Goal: Task Accomplishment & Management: Complete application form

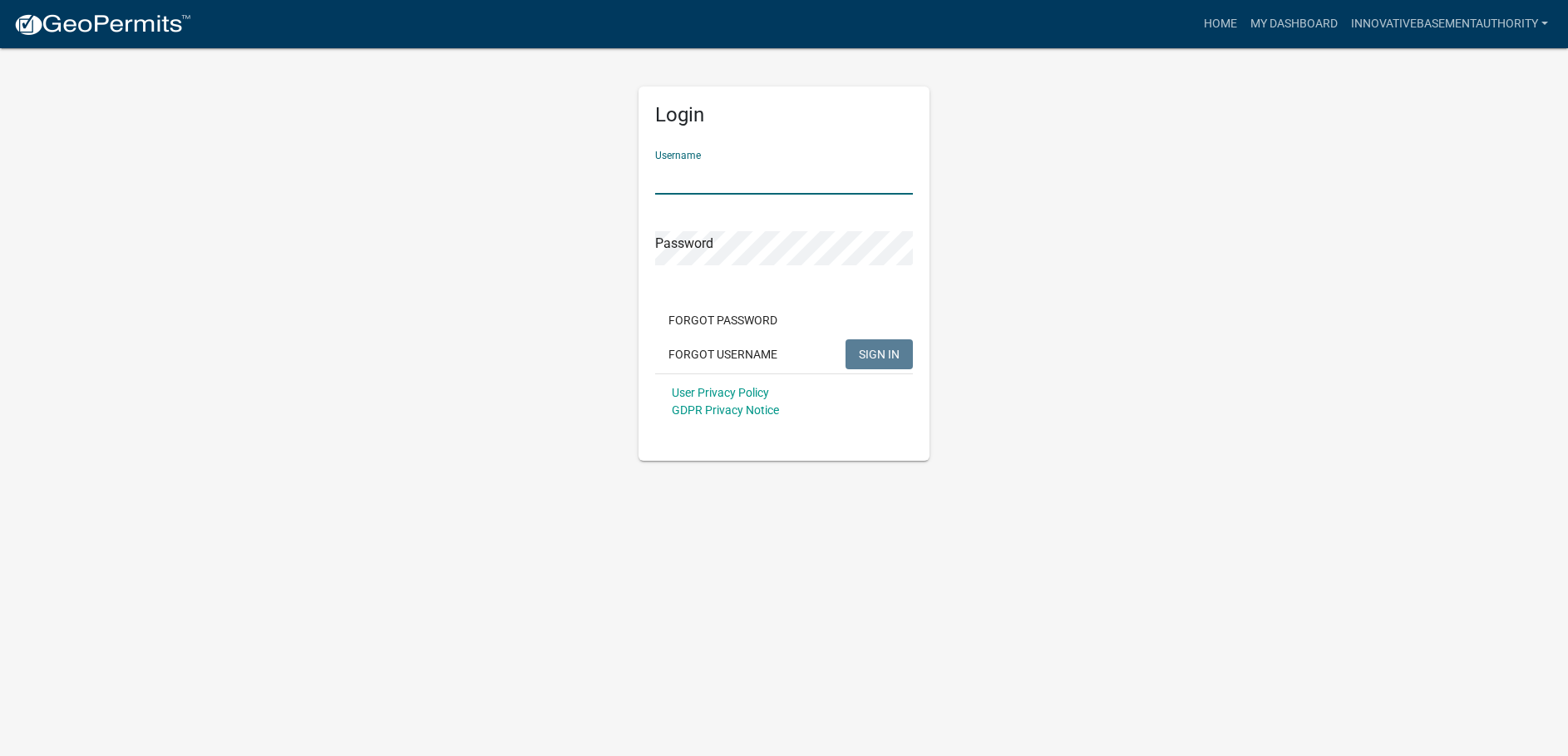
click at [691, 180] on input "Username" at bounding box center [784, 177] width 258 height 34
type input "InnovativeBasementAuthority"
click at [846, 340] on button "SIGN IN" at bounding box center [879, 354] width 67 height 30
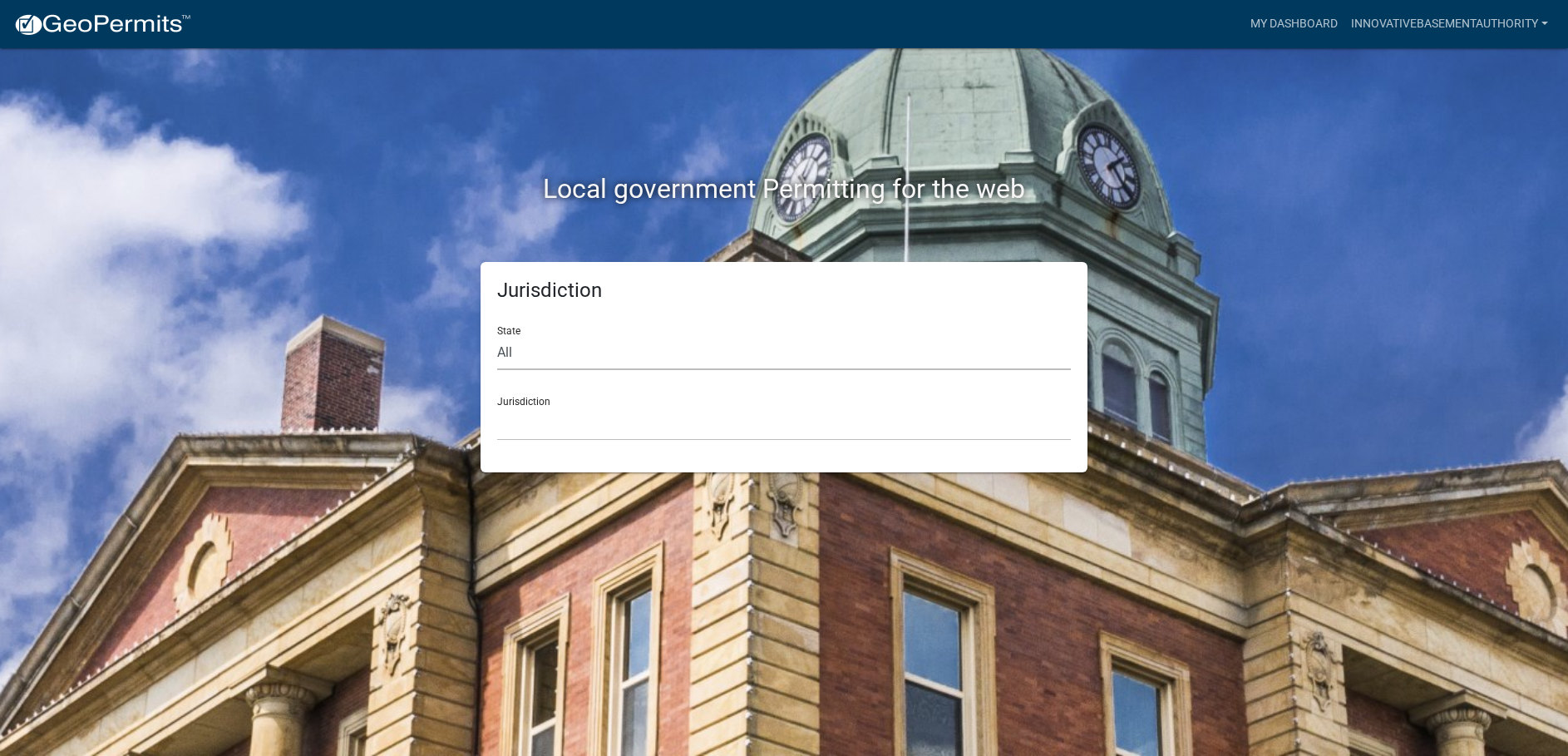
click at [526, 342] on select "All [US_STATE] [US_STATE] [US_STATE] [US_STATE] [US_STATE] [US_STATE] [US_STATE…" at bounding box center [784, 352] width 573 height 34
select select "[US_STATE]"
click at [497, 336] on select "All [US_STATE] [US_STATE] [US_STATE] [US_STATE] [US_STATE] [US_STATE] [US_STATE…" at bounding box center [784, 352] width 573 height 34
click at [594, 432] on select "[GEOGRAPHIC_DATA], [US_STATE] [GEOGRAPHIC_DATA], [US_STATE] [GEOGRAPHIC_DATA], …" at bounding box center [784, 423] width 573 height 34
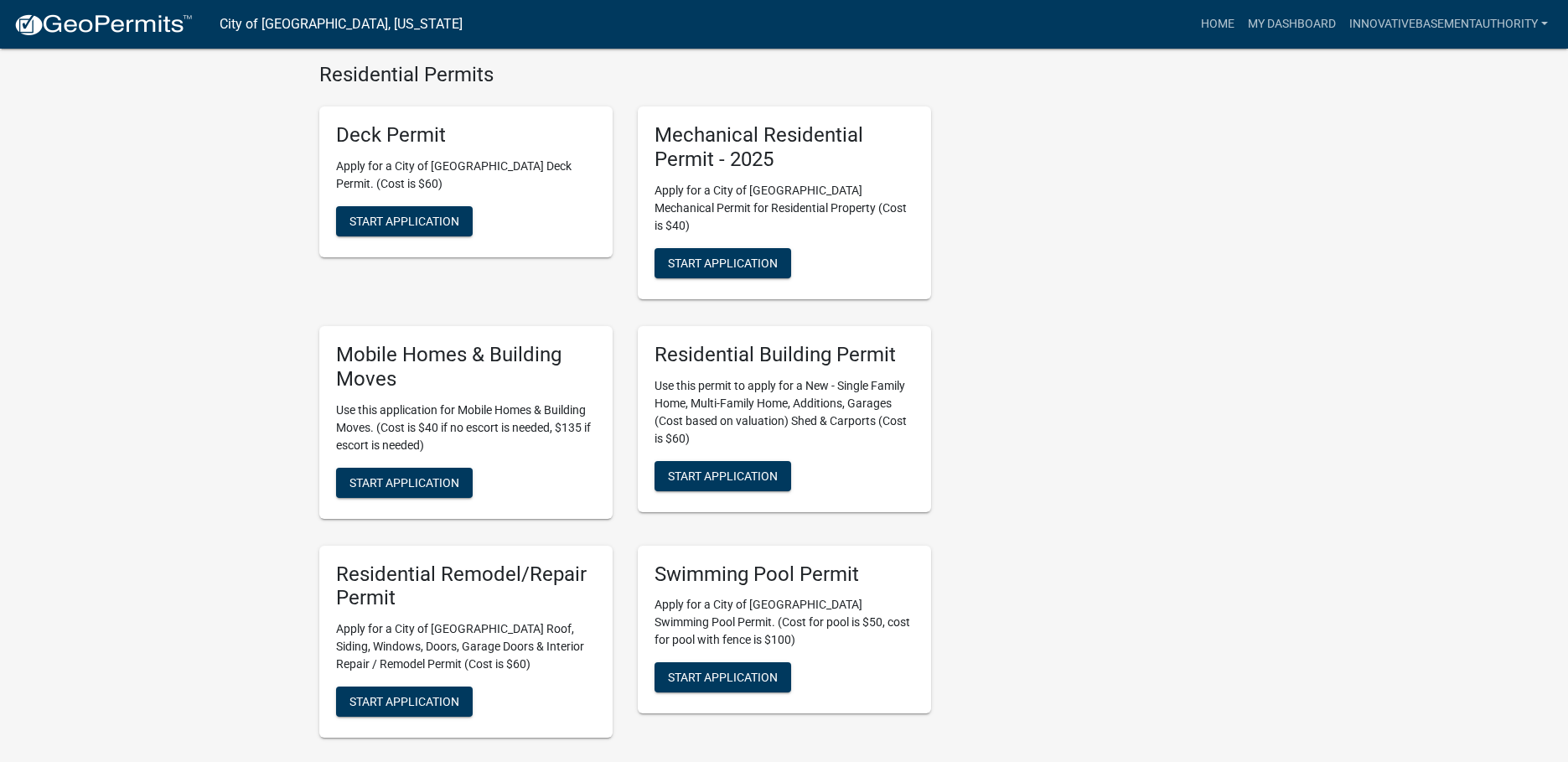
scroll to position [698, 0]
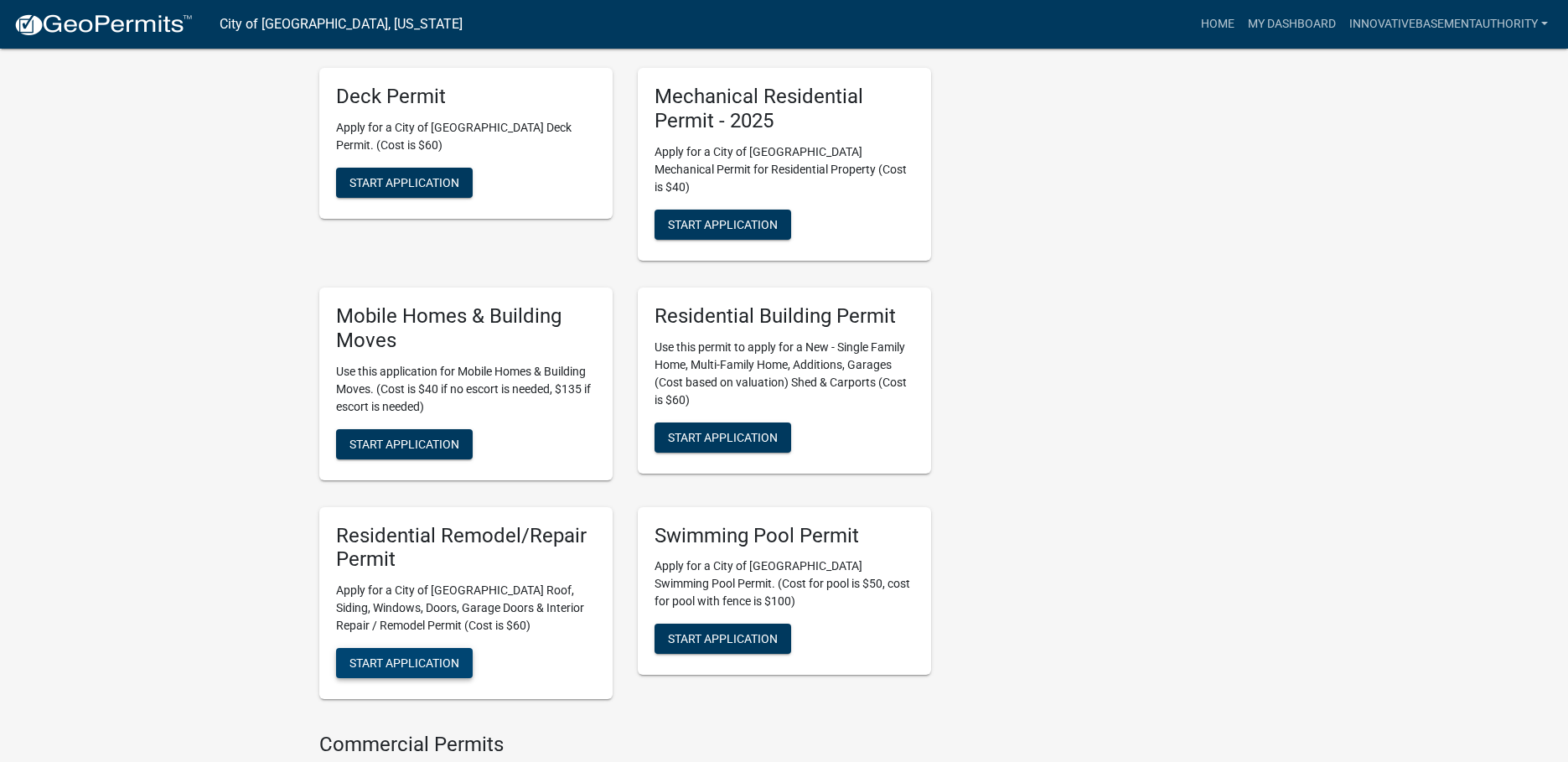
click at [424, 656] on span "Start Application" at bounding box center [403, 663] width 110 height 14
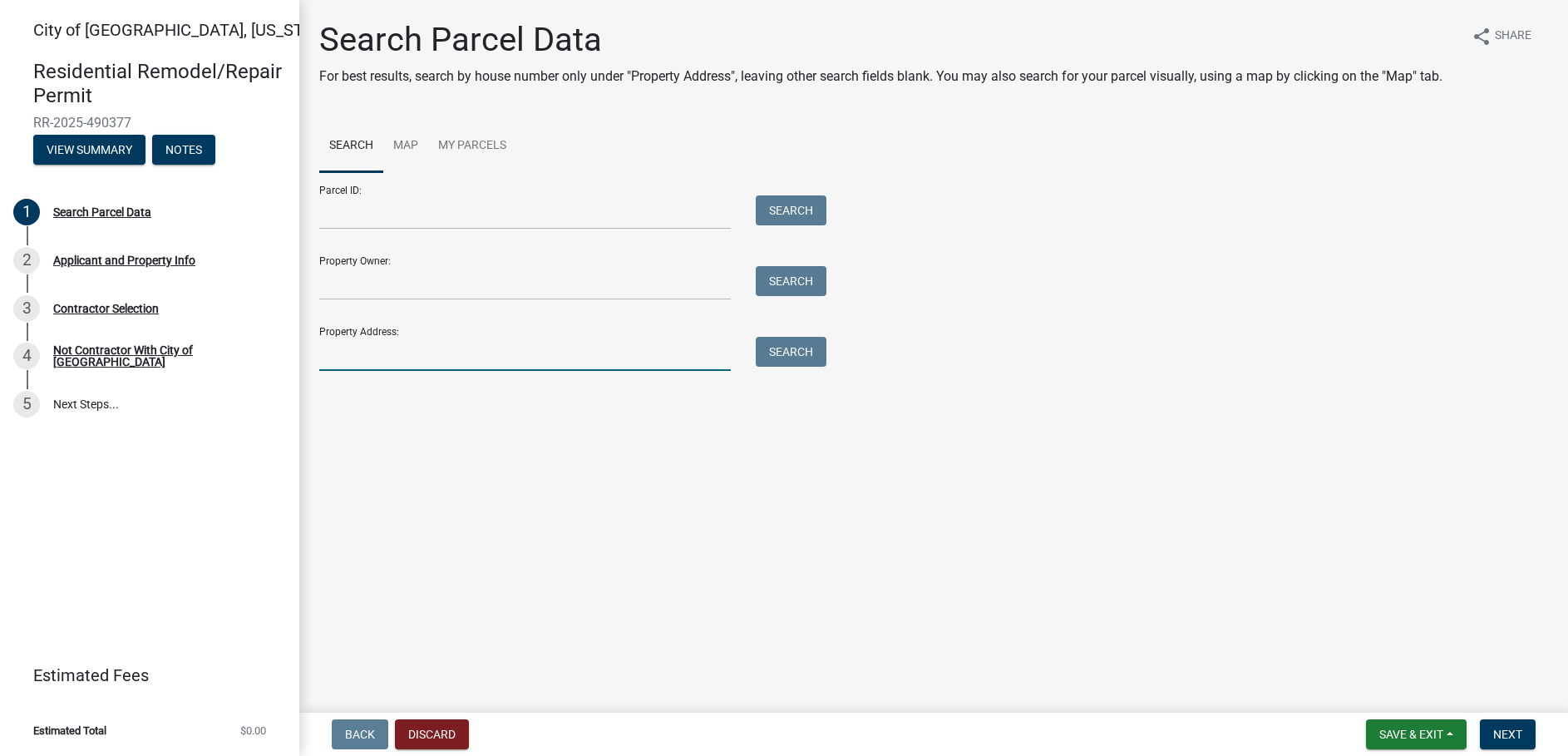
click at [388, 366] on input "Property Address:" at bounding box center [525, 353] width 412 height 34
click at [382, 359] on input "Property Address:" at bounding box center [525, 353] width 412 height 34
paste input "1013 3rd South Street"
type input "1013 3rd South Street"
click at [799, 353] on button "Search" at bounding box center [791, 351] width 70 height 30
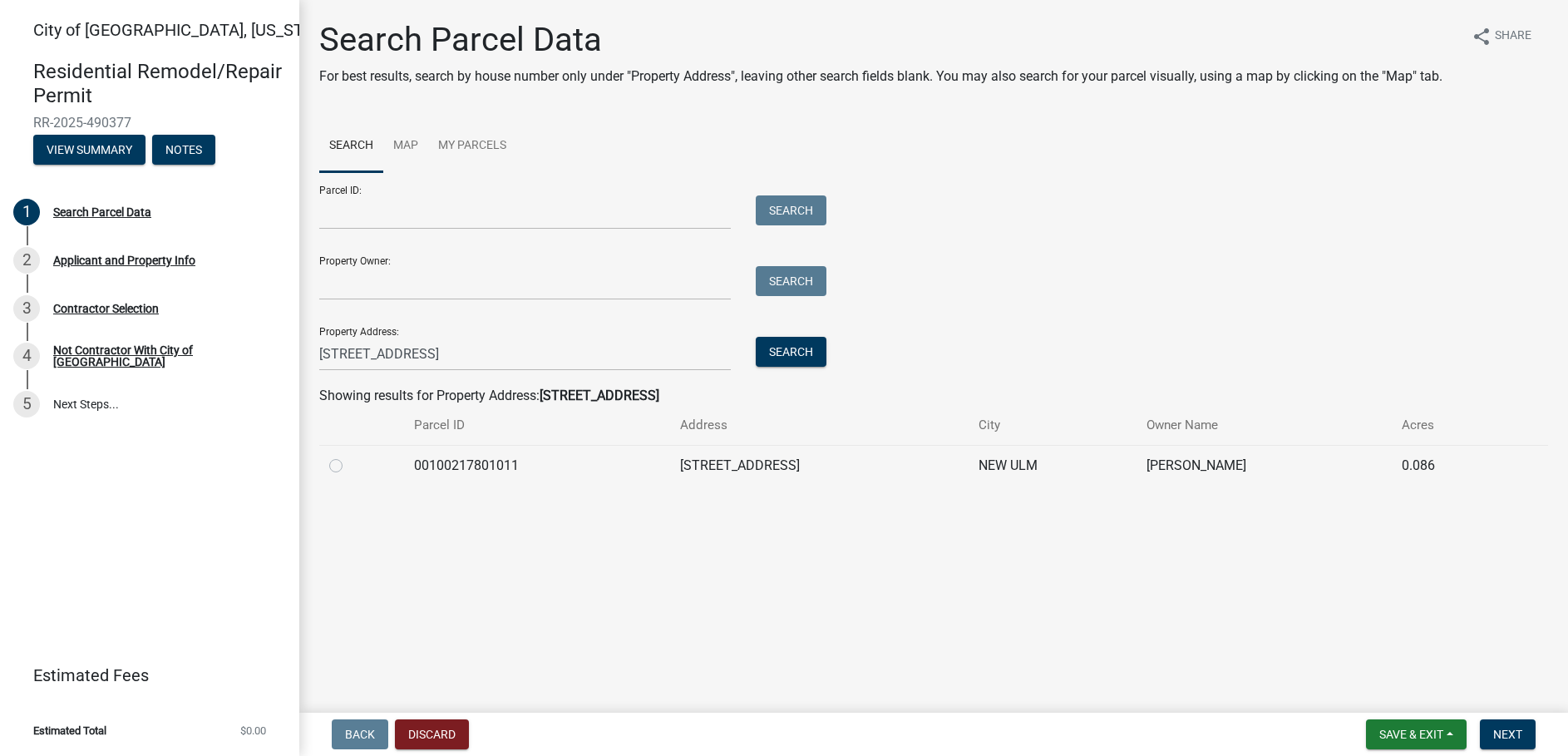
click at [349, 456] on label at bounding box center [349, 456] width 0 height 0
click at [349, 466] on input "radio" at bounding box center [354, 461] width 11 height 11
radio input "true"
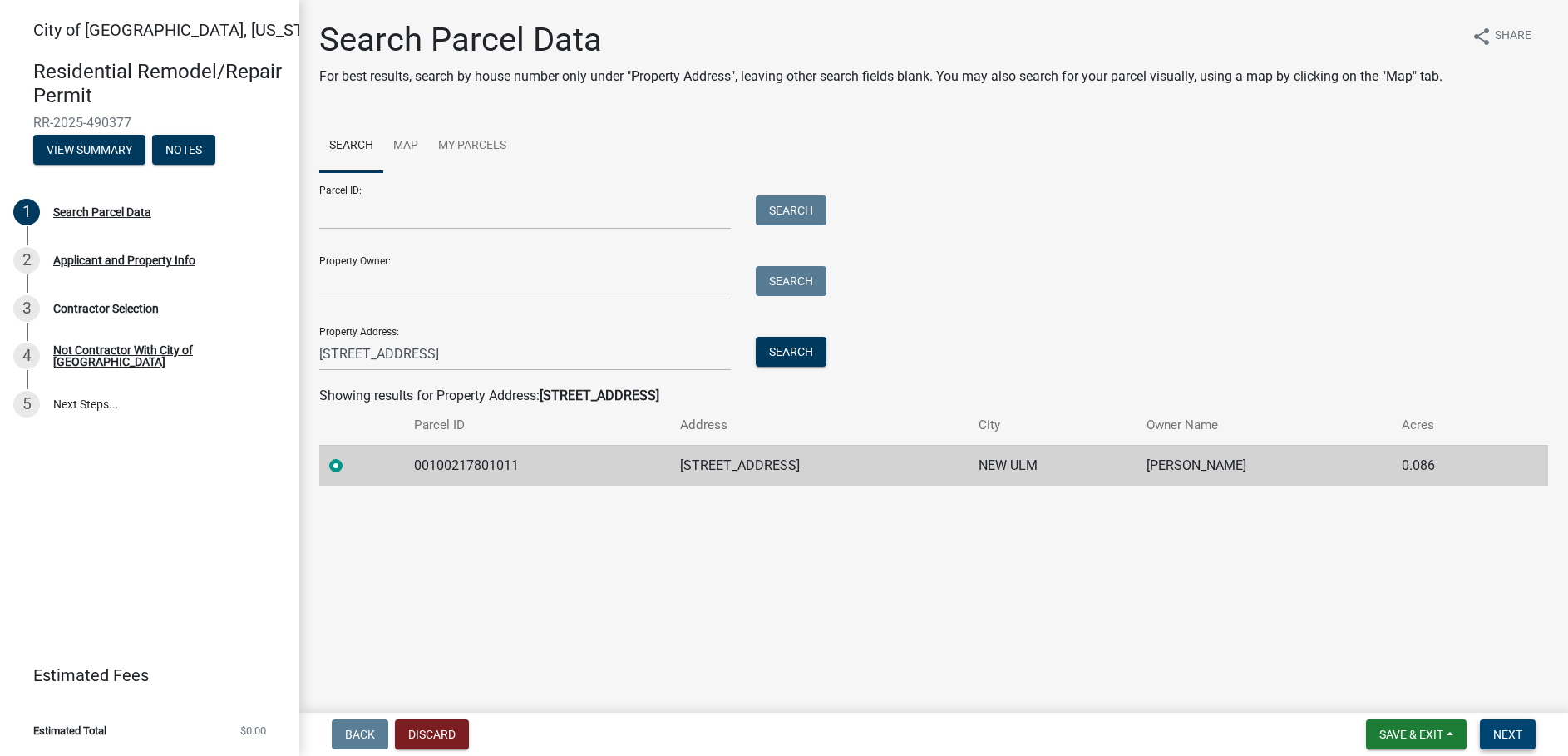
click at [1487, 731] on button "Next" at bounding box center [1508, 734] width 56 height 30
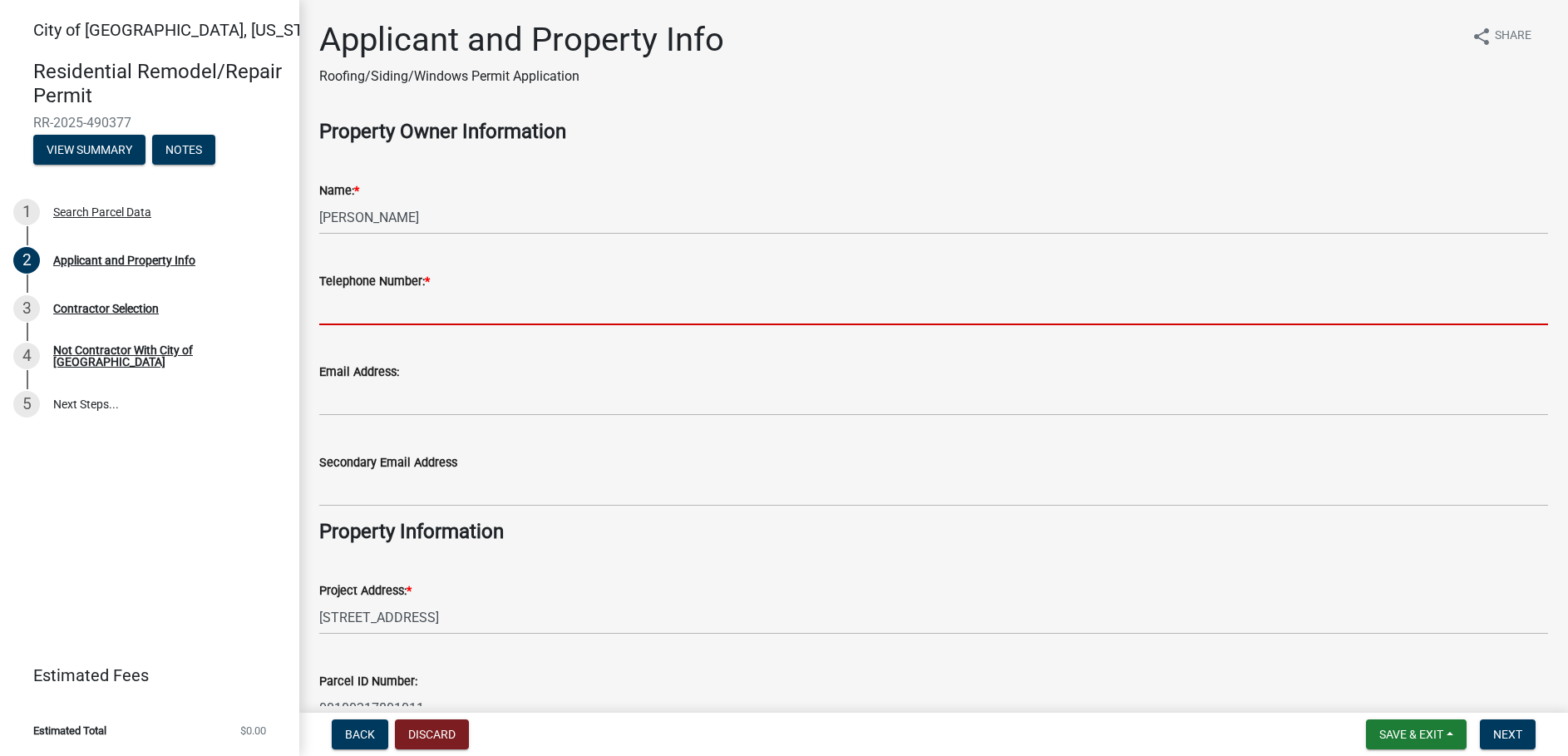
click at [480, 315] on input "Telephone Number: *" at bounding box center [934, 308] width 1229 height 34
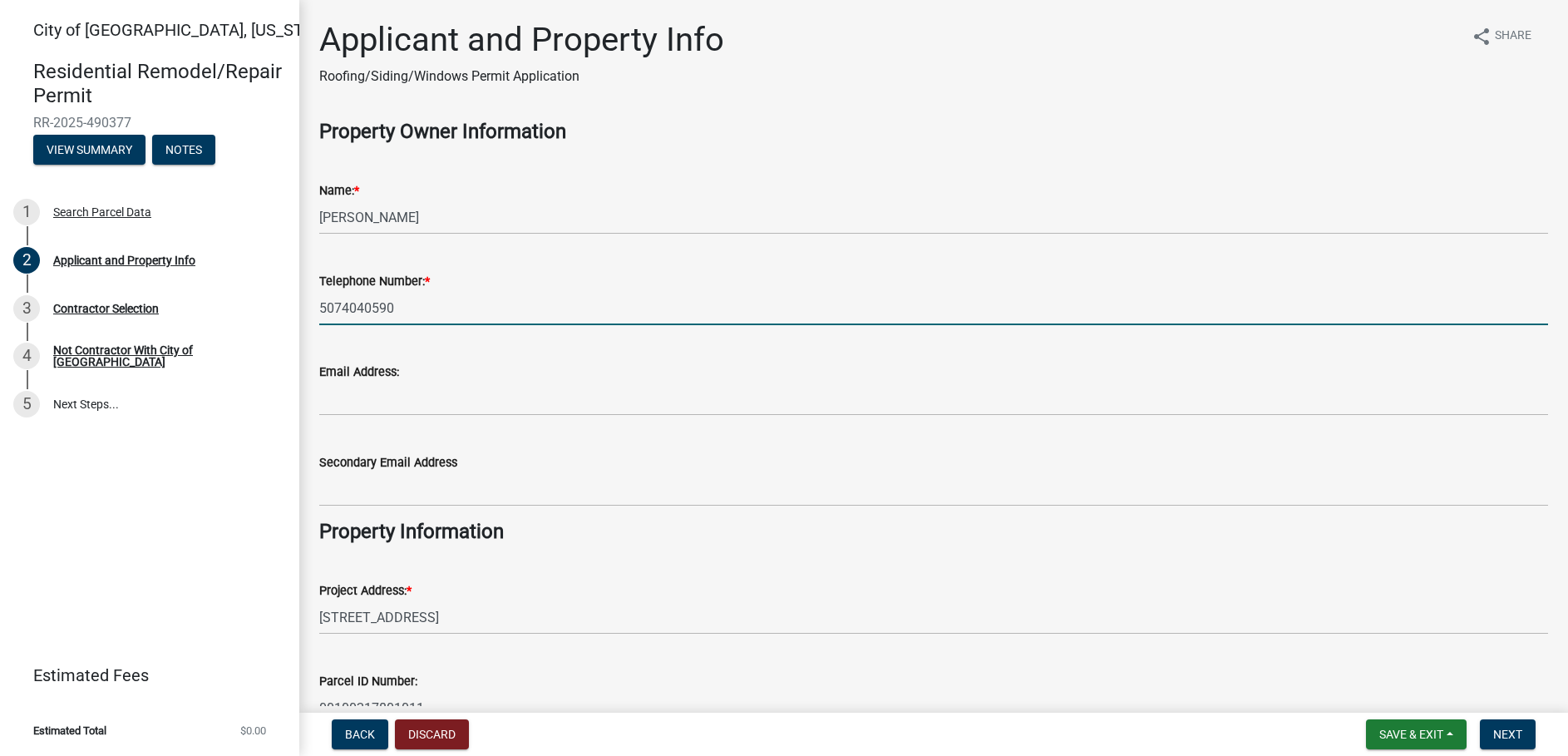
type input "5074040590"
click at [754, 378] on div "Email Address:" at bounding box center [934, 371] width 1229 height 20
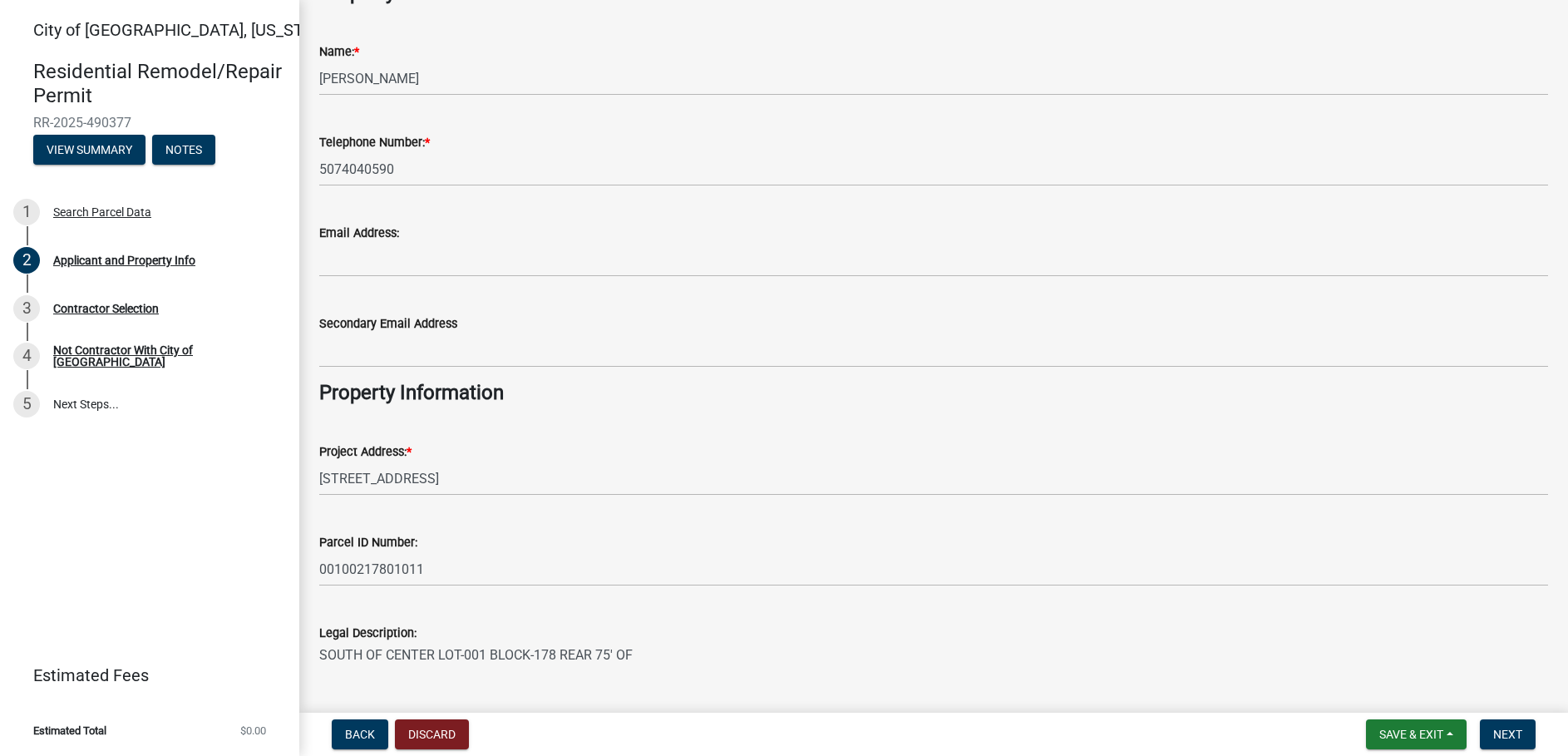
scroll to position [232, 0]
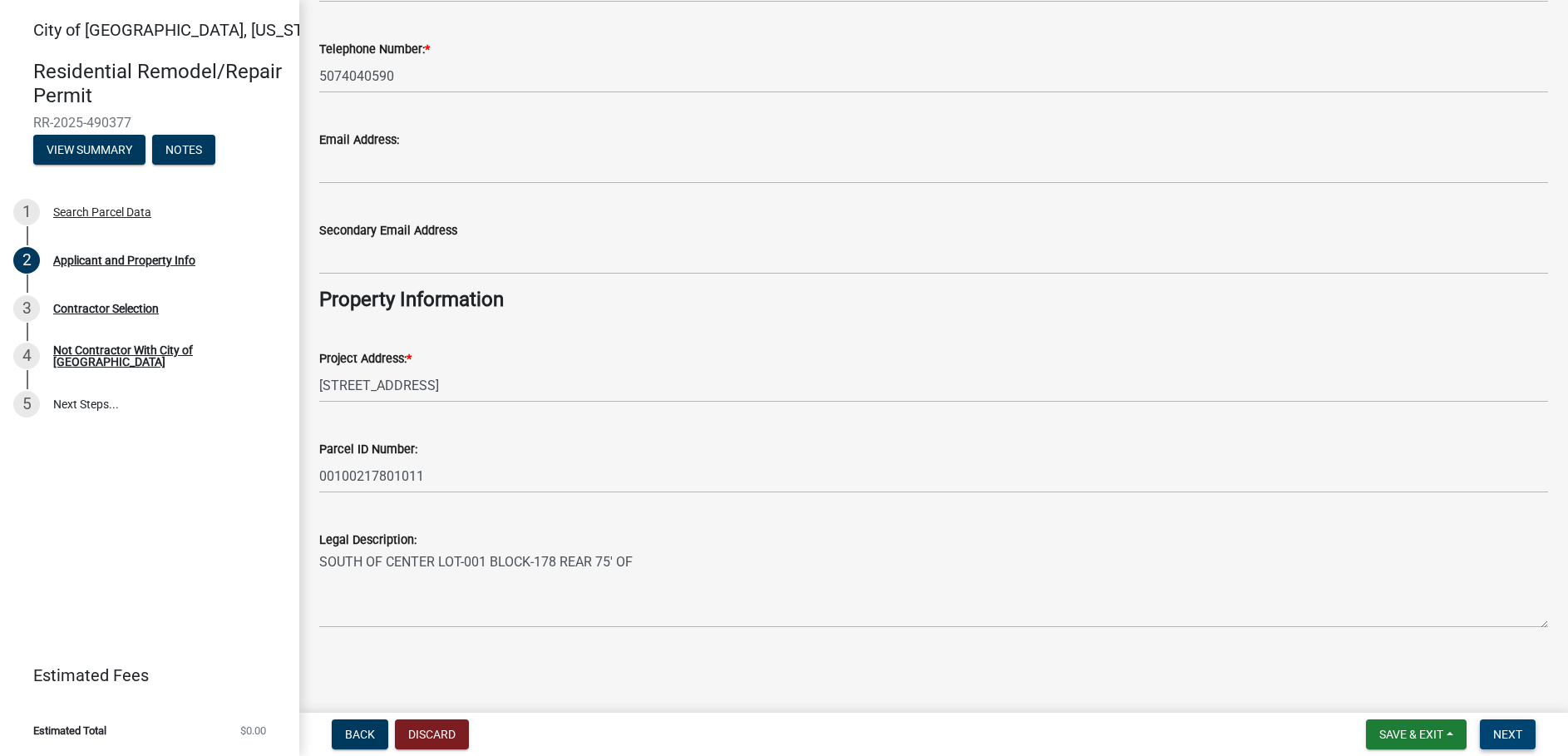
click at [1505, 736] on span "Next" at bounding box center [1508, 734] width 29 height 13
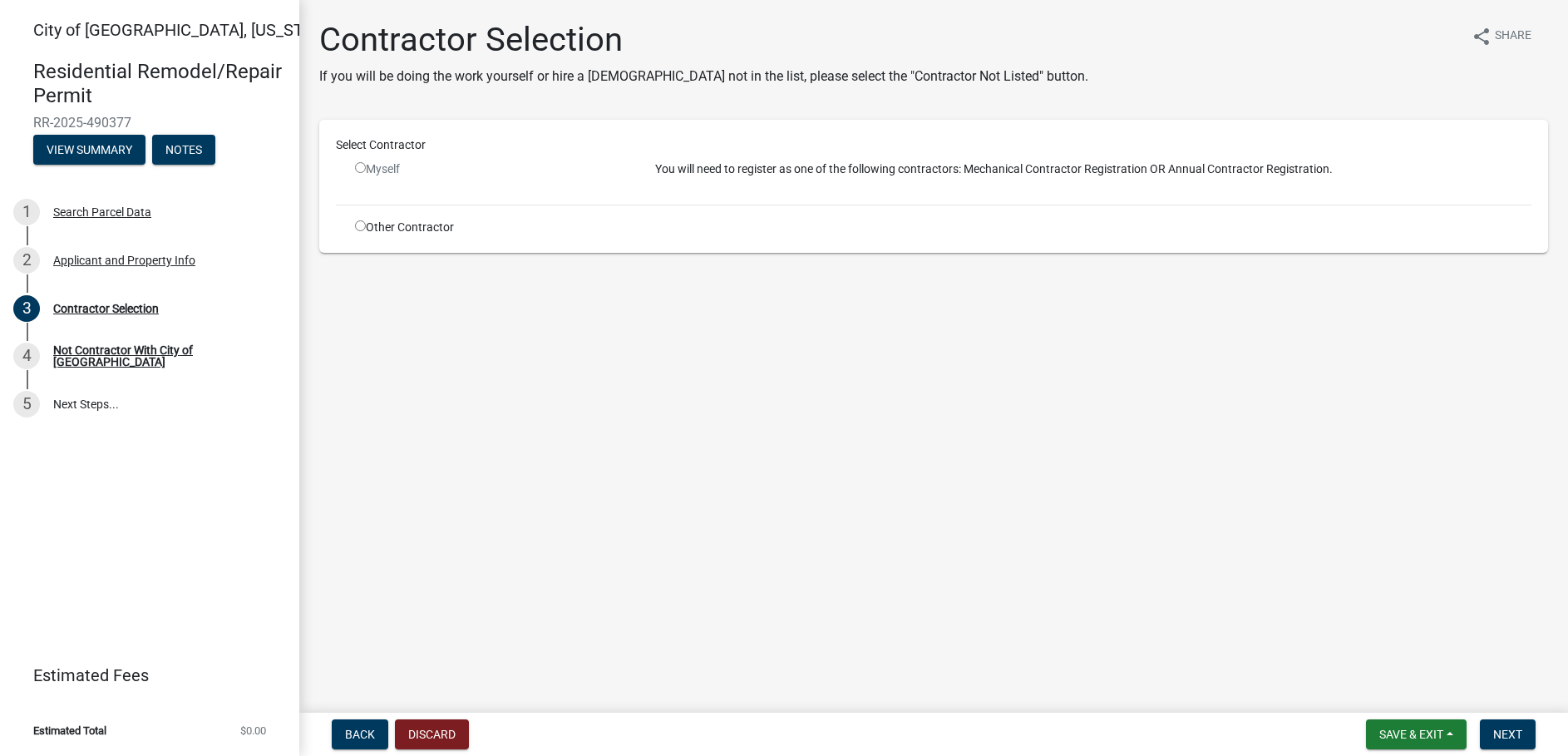
click at [361, 230] on input "radio" at bounding box center [360, 225] width 11 height 11
radio input "true"
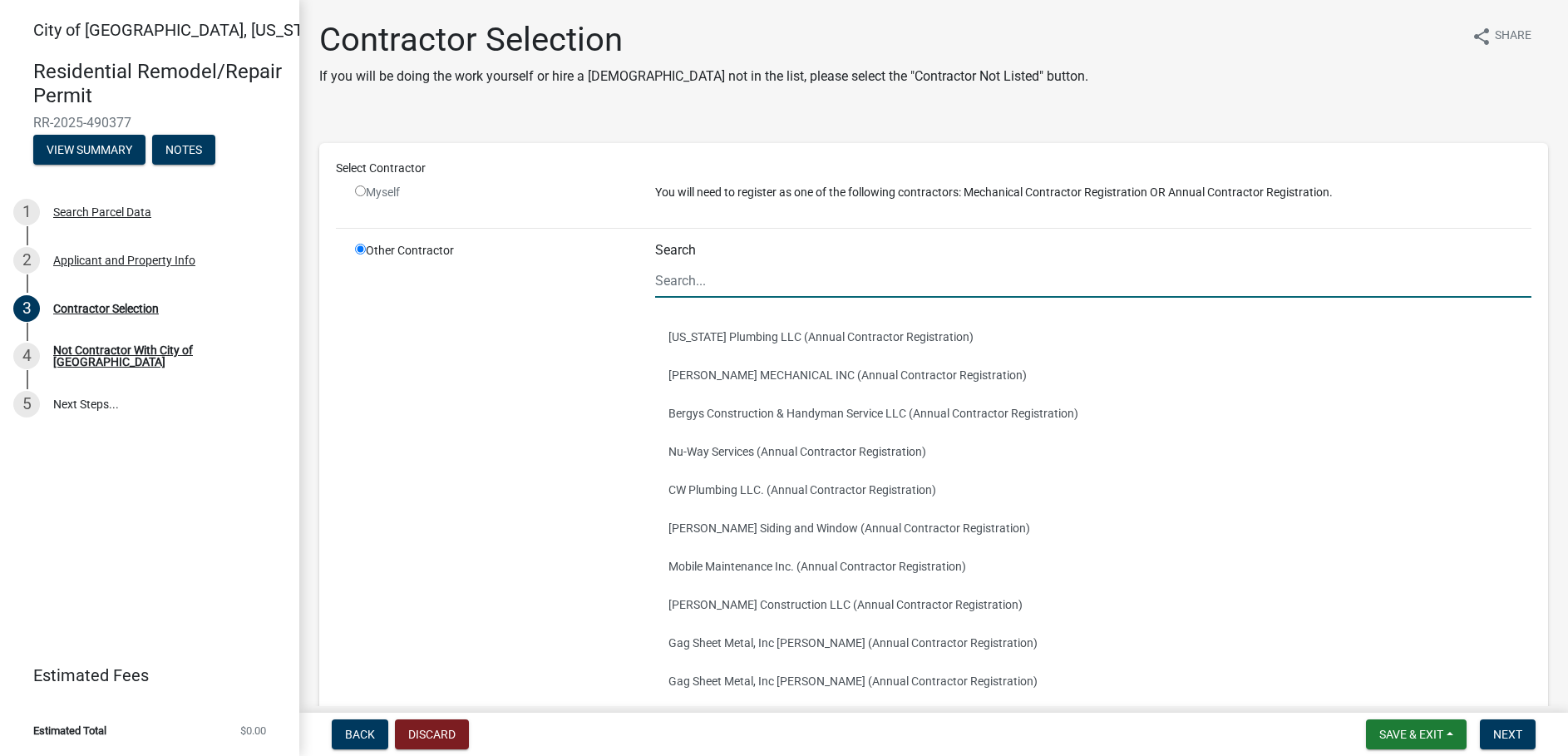
click at [833, 289] on input "Search" at bounding box center [1093, 280] width 876 height 34
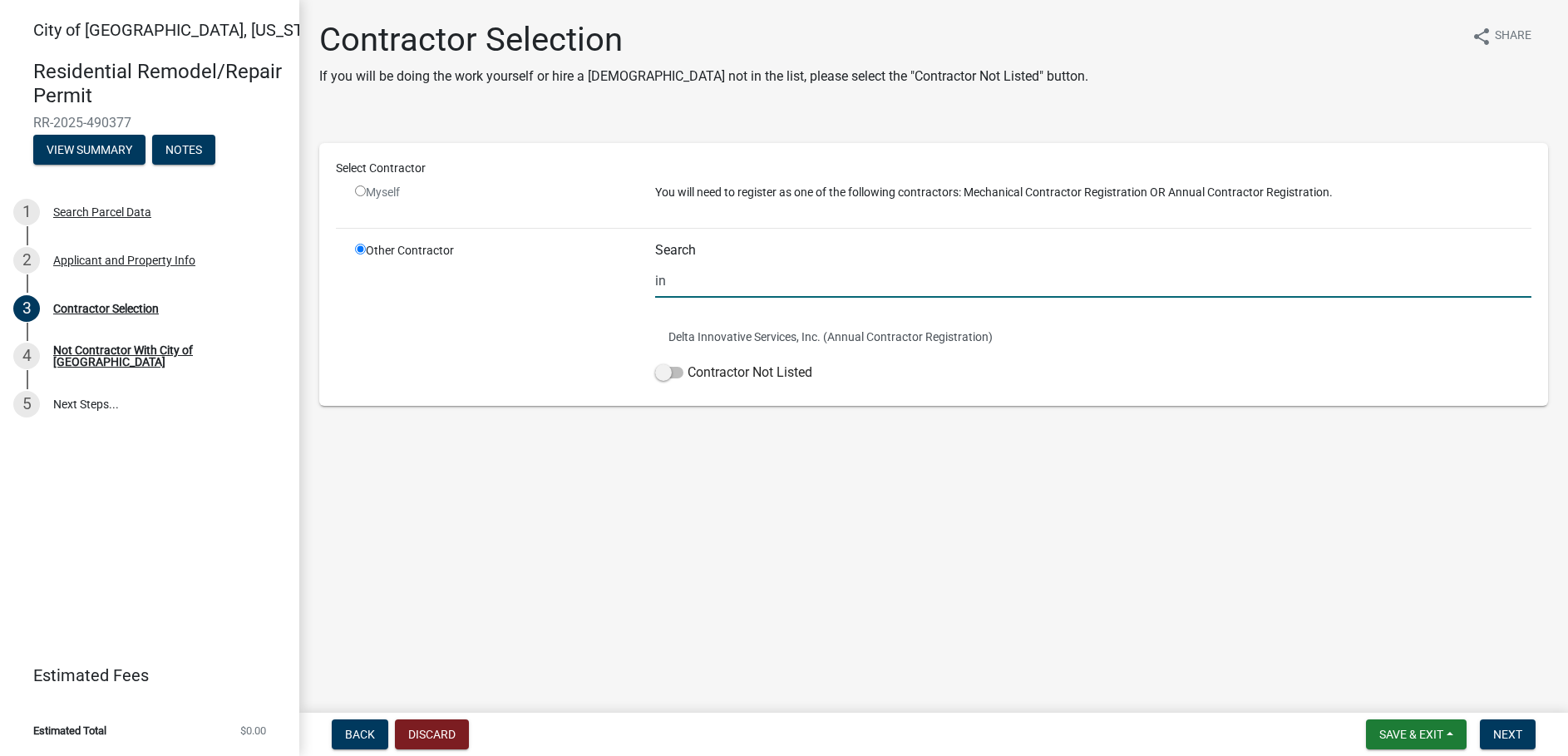
type input "i"
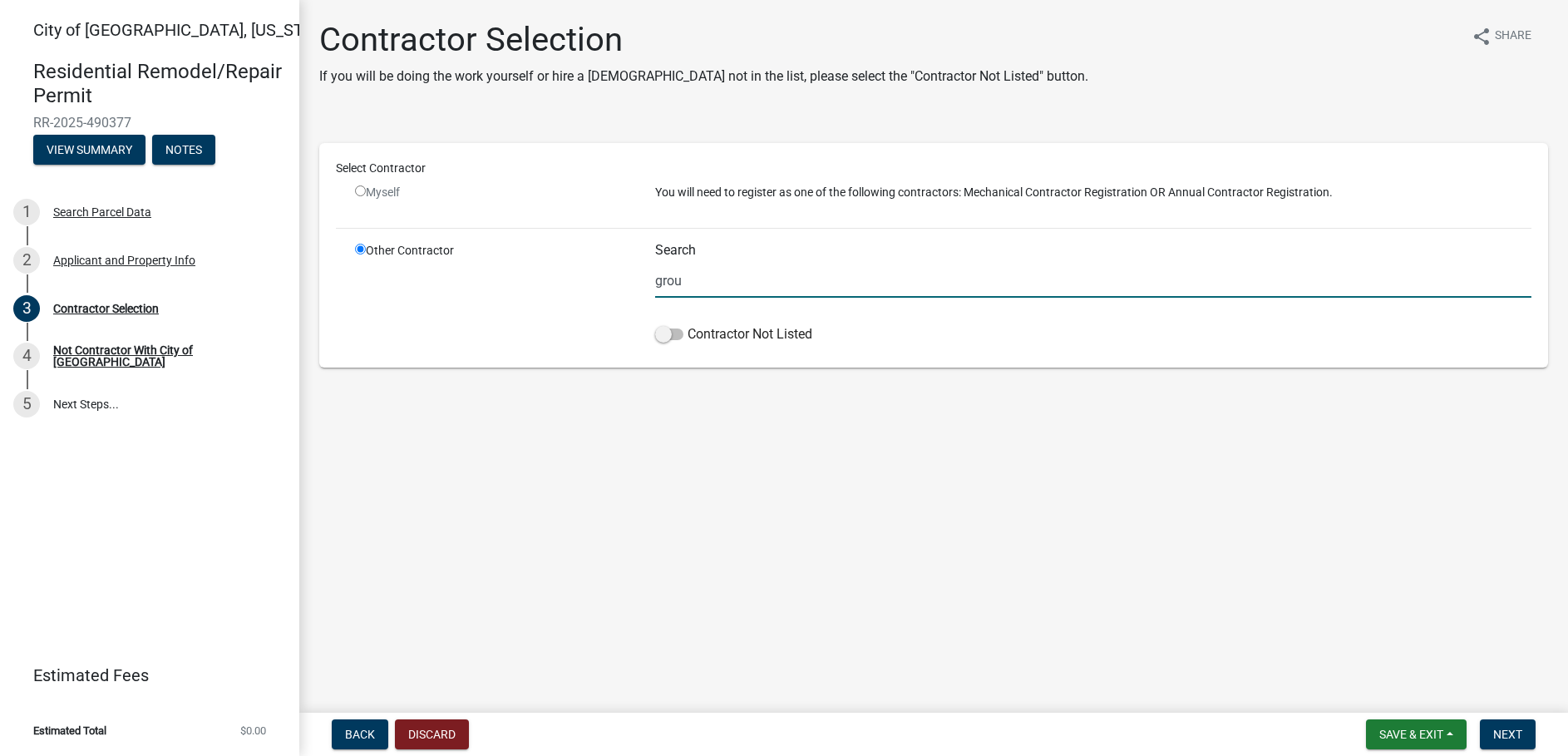
type input "Groundworks Minnesota LLC"
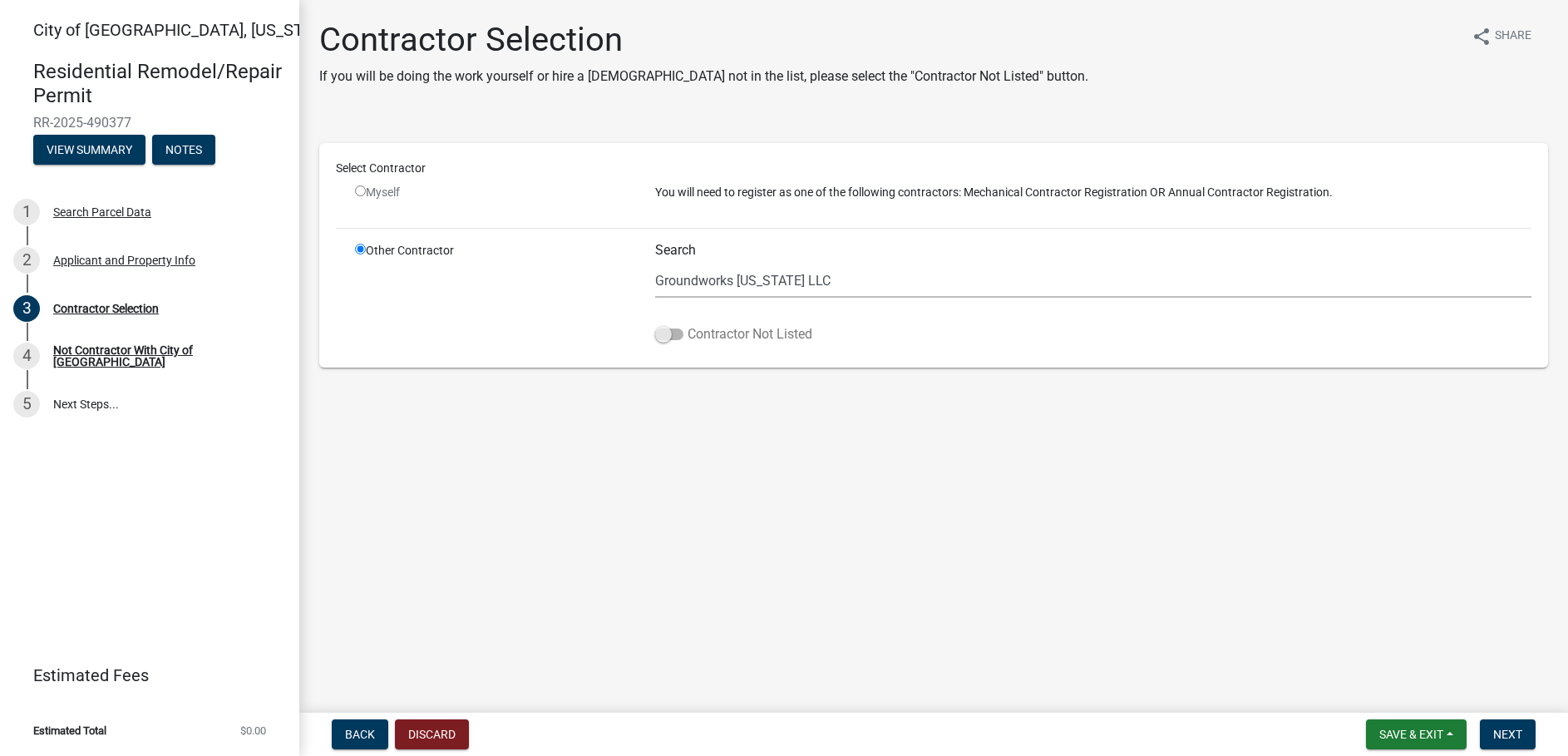
click at [668, 338] on span at bounding box center [669, 334] width 28 height 12
click at [688, 324] on input "Contractor Not Listed" at bounding box center [688, 324] width 0 height 0
click at [1518, 729] on span "Next" at bounding box center [1508, 734] width 29 height 13
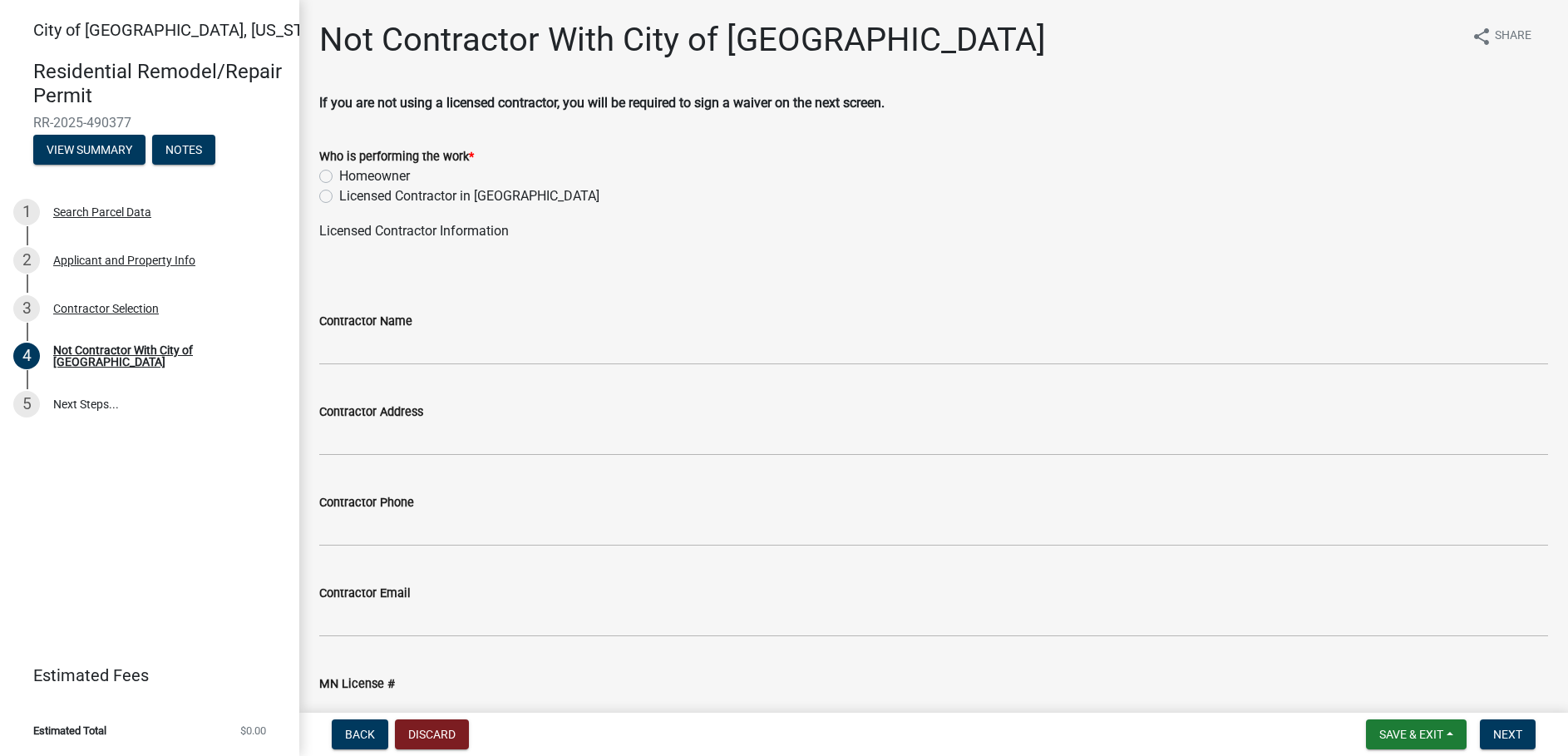
click at [340, 201] on label "Licensed Contractor in MN" at bounding box center [469, 196] width 261 height 20
click at [340, 197] on input "Licensed Contractor in MN" at bounding box center [344, 191] width 11 height 11
radio input "true"
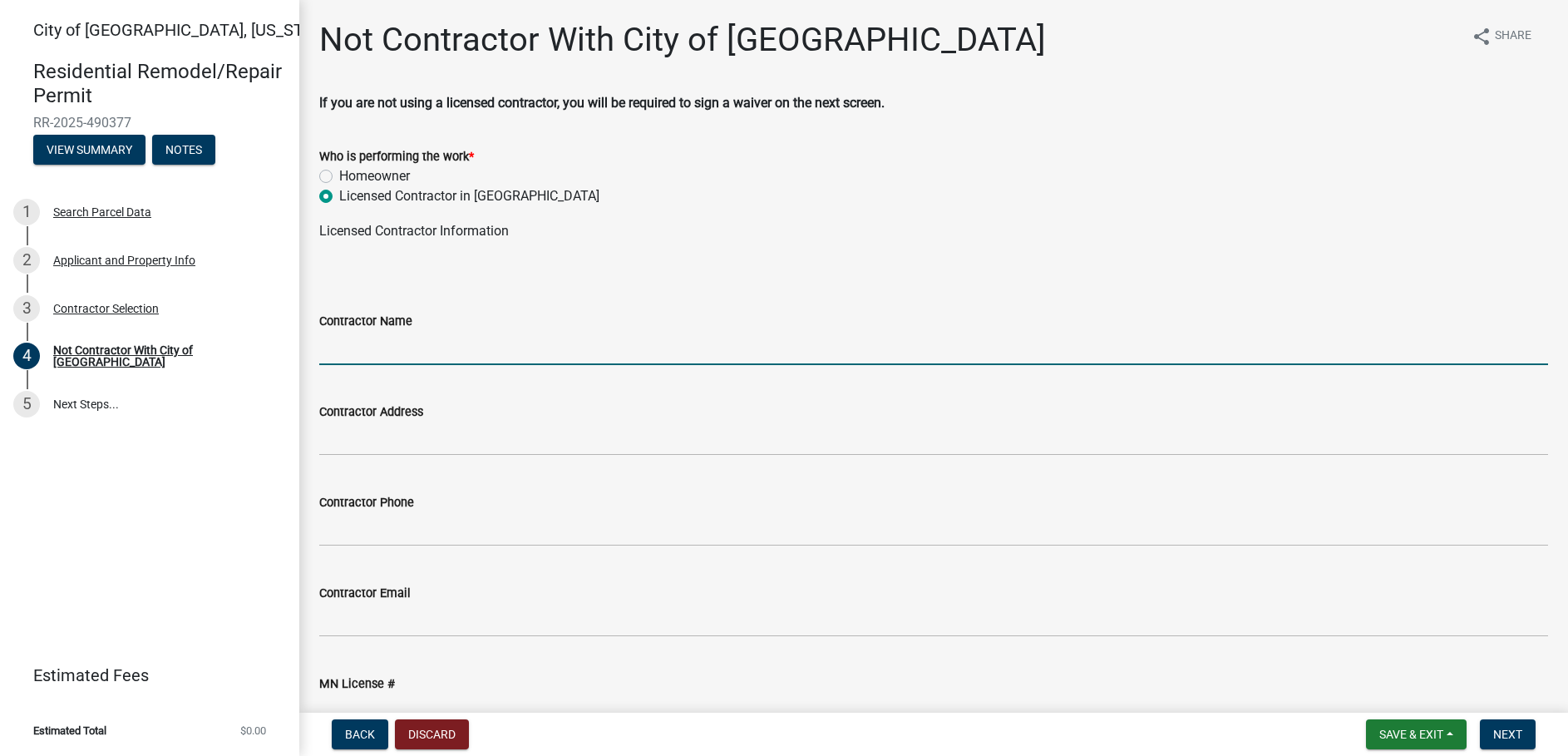
click at [365, 356] on input "Contractor Name" at bounding box center [934, 347] width 1229 height 34
type input "Groundworks Minnesota LLC"
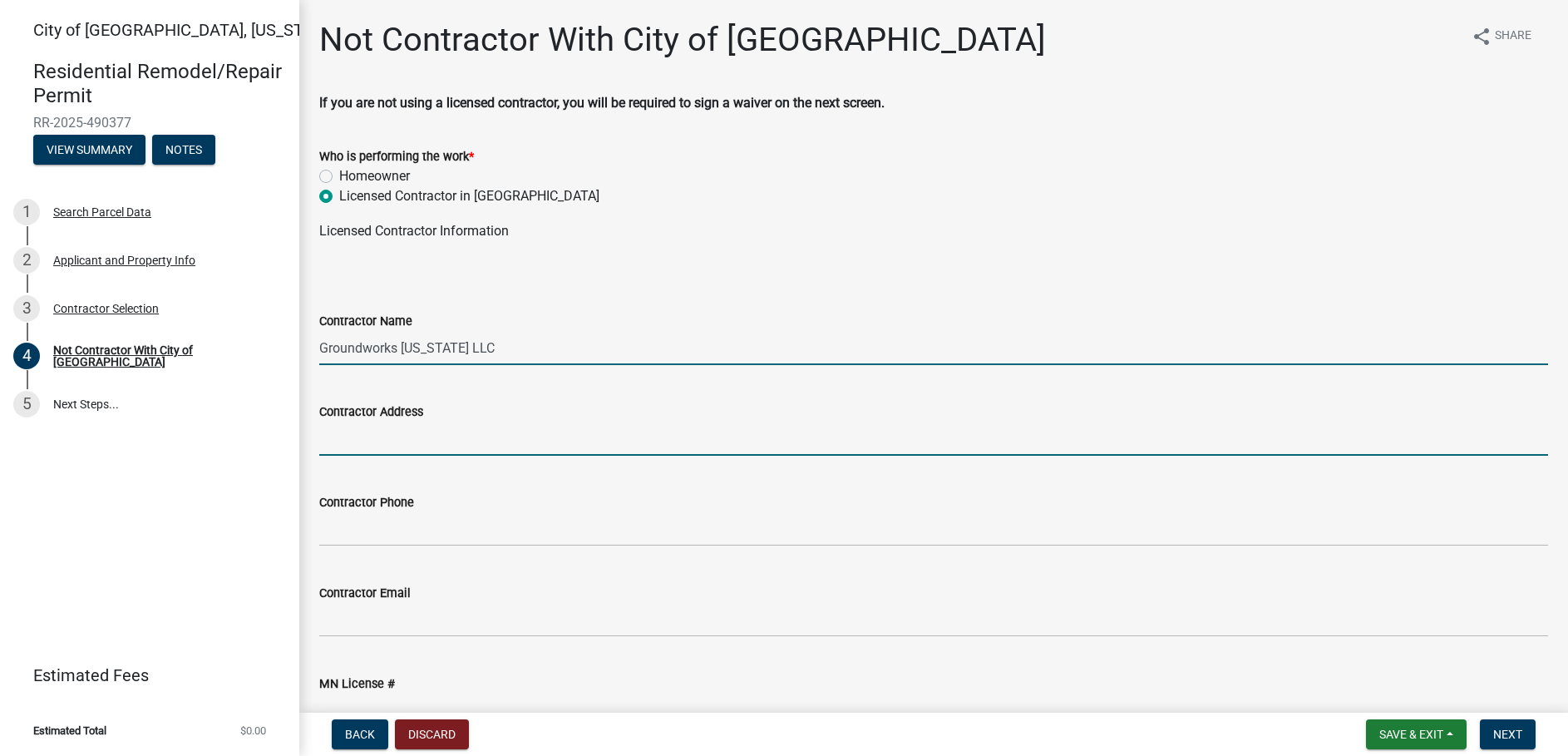
type input "6265 Carmen Avenue East"
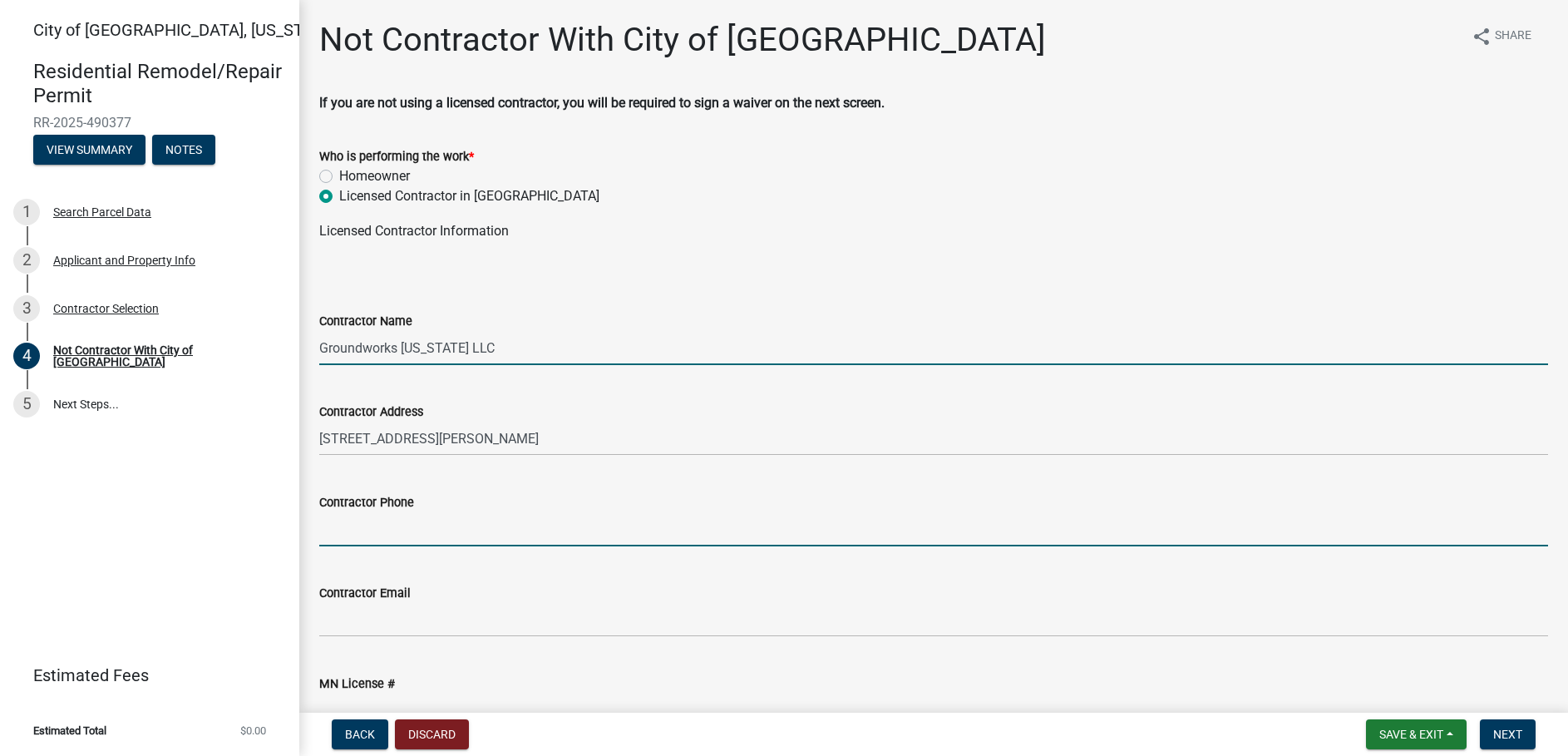
type input "6512946922"
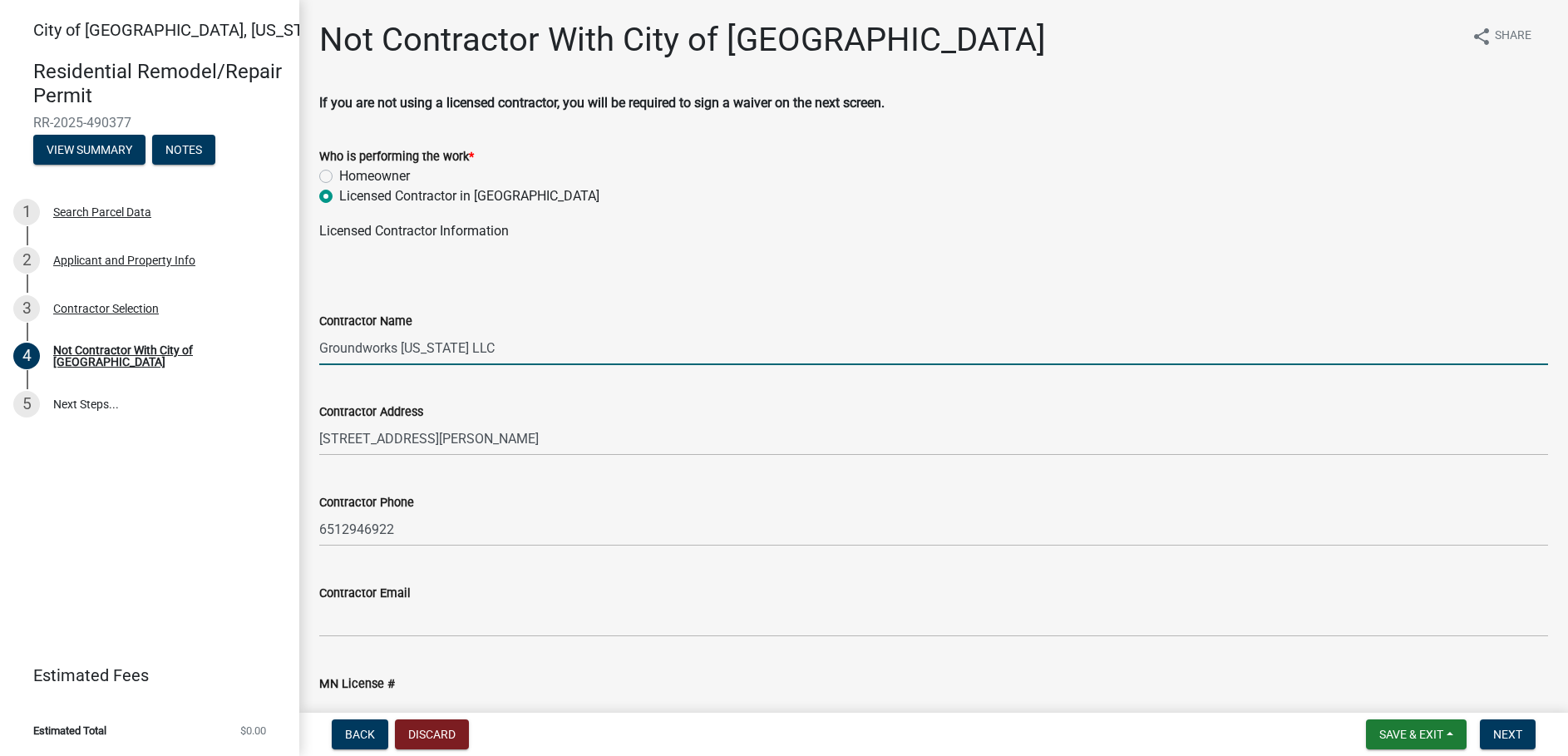
type input "ibaminneapolispermits@teaminnovative.com"
type input "BC765730"
click at [664, 481] on div "Contractor Phone 6512946922" at bounding box center [934, 508] width 1229 height 77
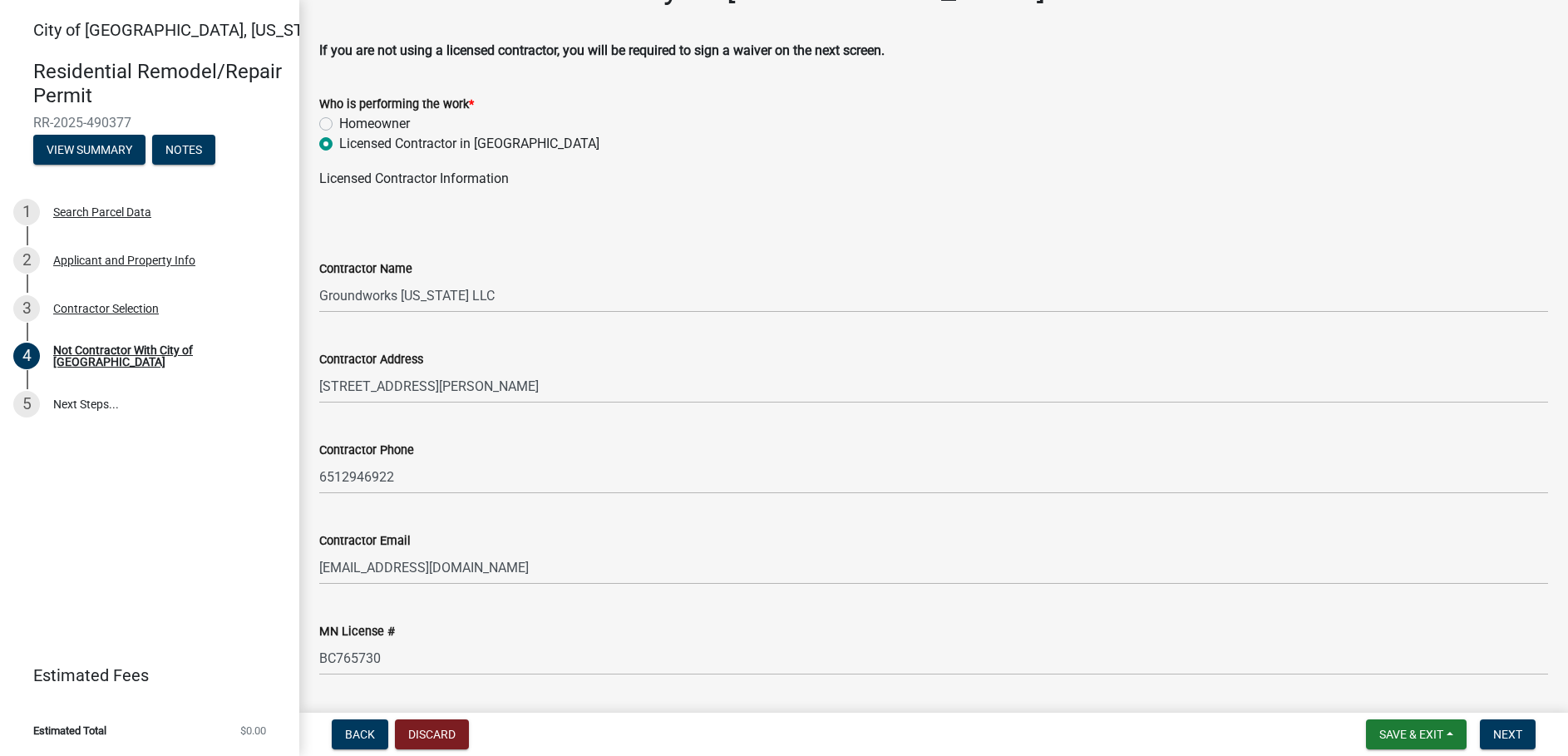
scroll to position [100, 0]
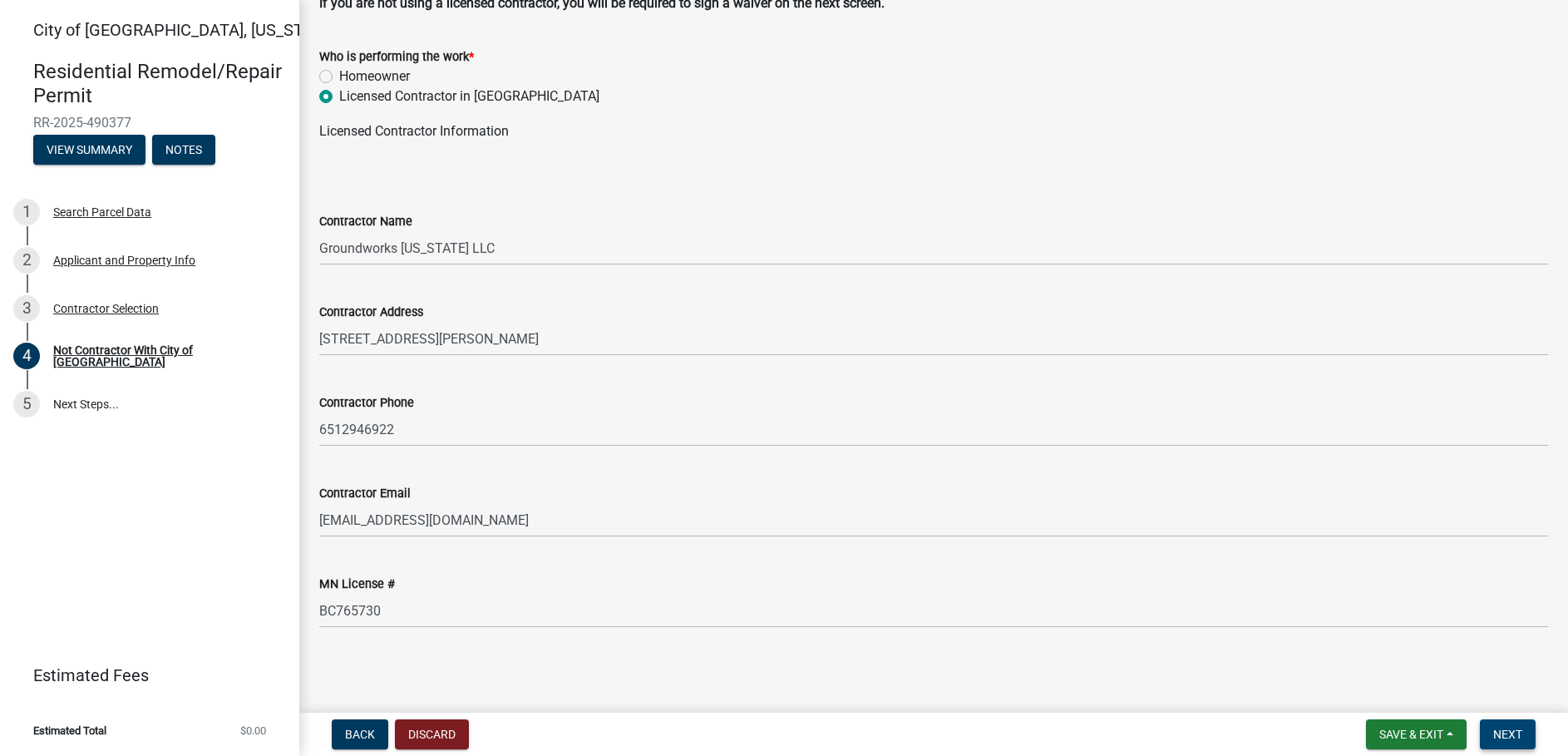
click at [1516, 741] on span "Next" at bounding box center [1508, 734] width 29 height 13
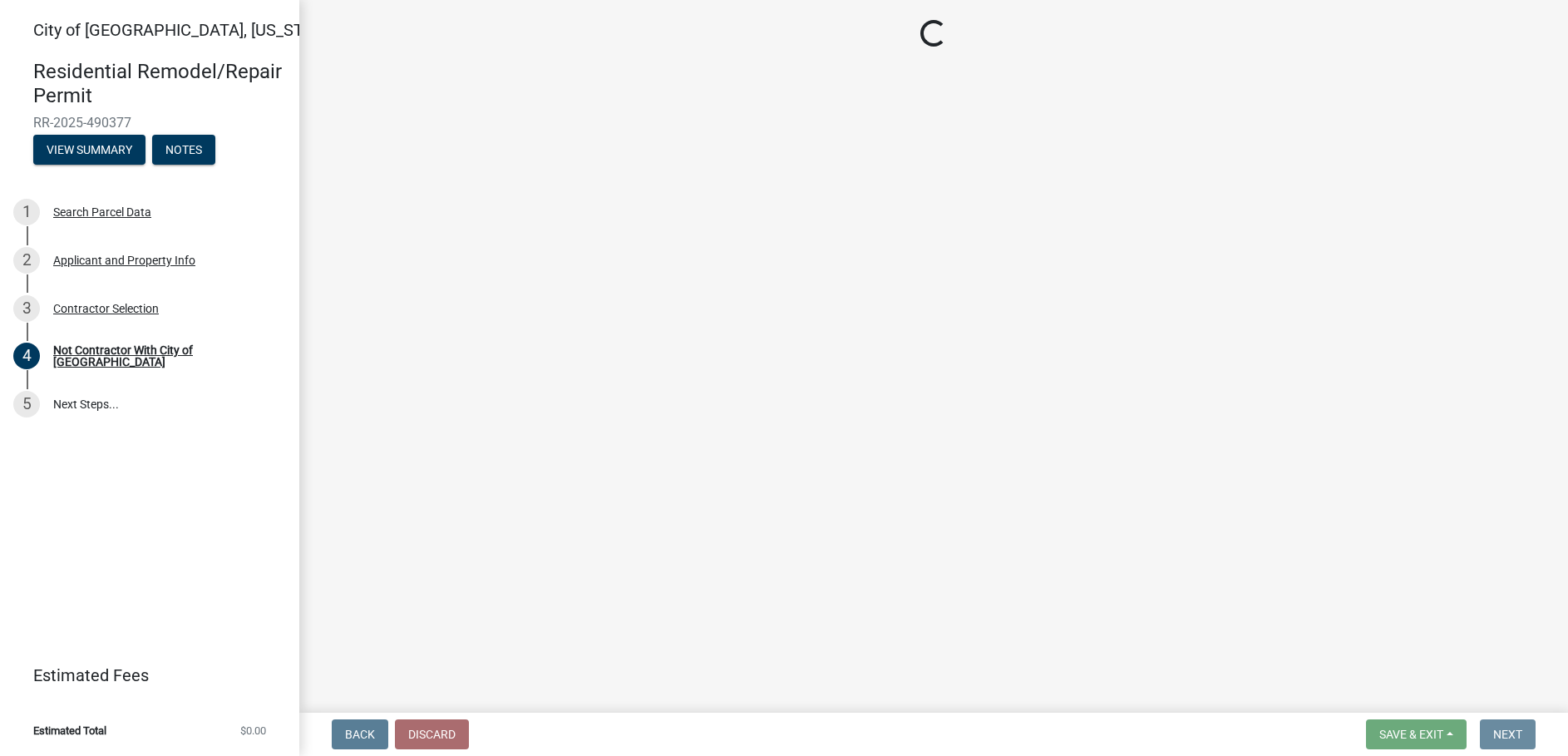
scroll to position [0, 0]
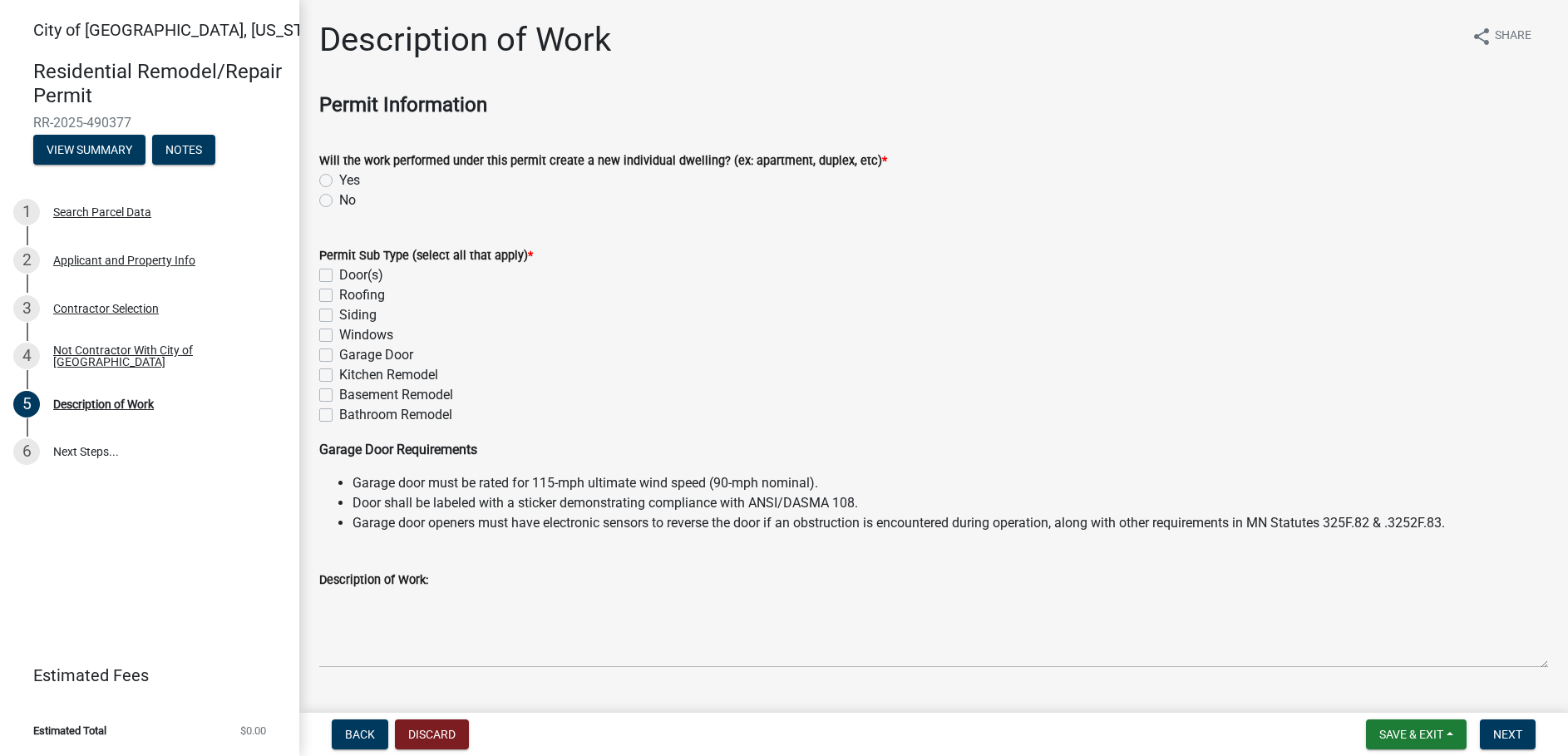
click at [340, 201] on label "No" at bounding box center [347, 200] width 16 height 20
click at [340, 201] on input "No" at bounding box center [344, 195] width 11 height 11
radio input "true"
click at [340, 391] on label "Basement Remodel" at bounding box center [396, 394] width 114 height 20
click at [340, 391] on input "Basement Remodel" at bounding box center [344, 390] width 11 height 11
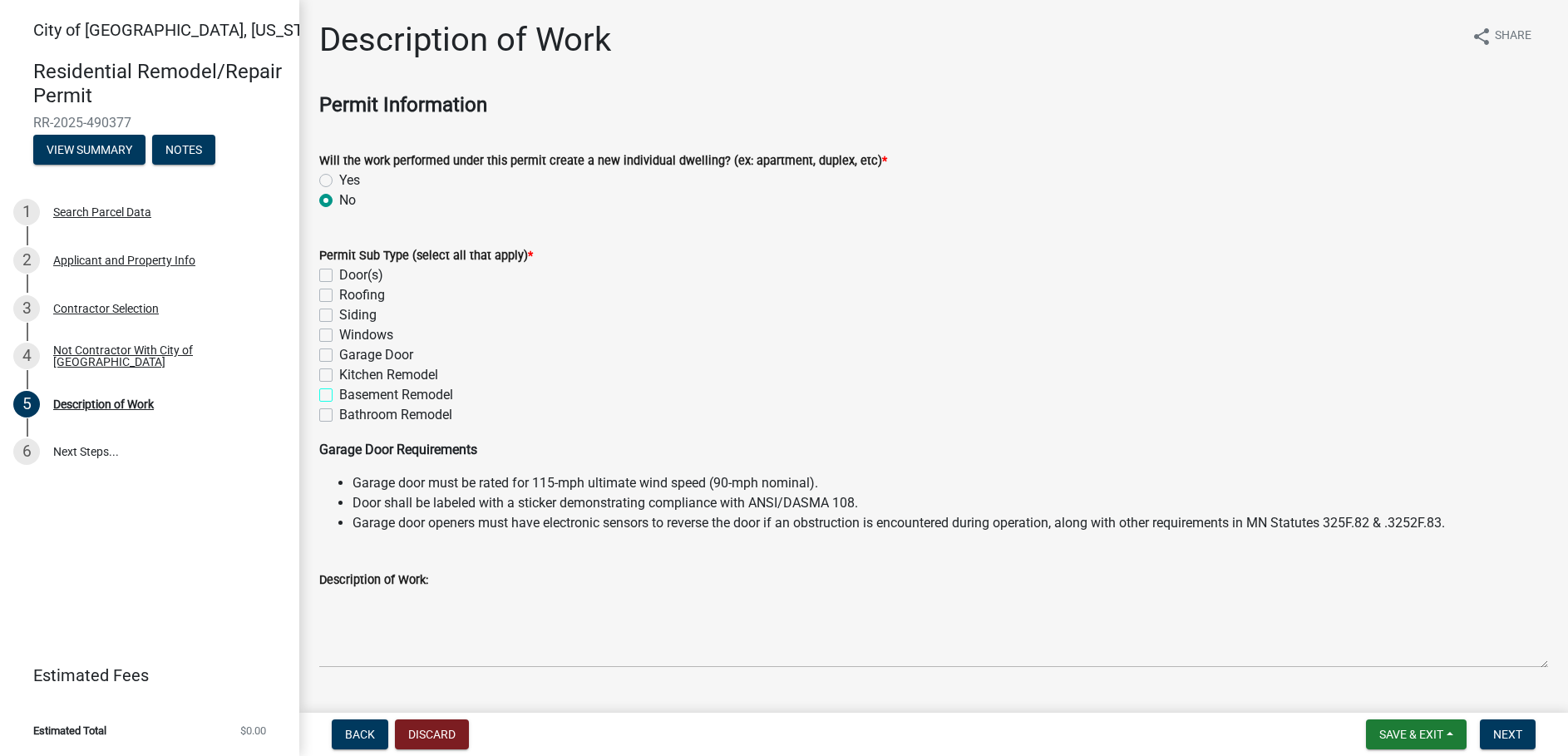
checkbox input "true"
checkbox input "false"
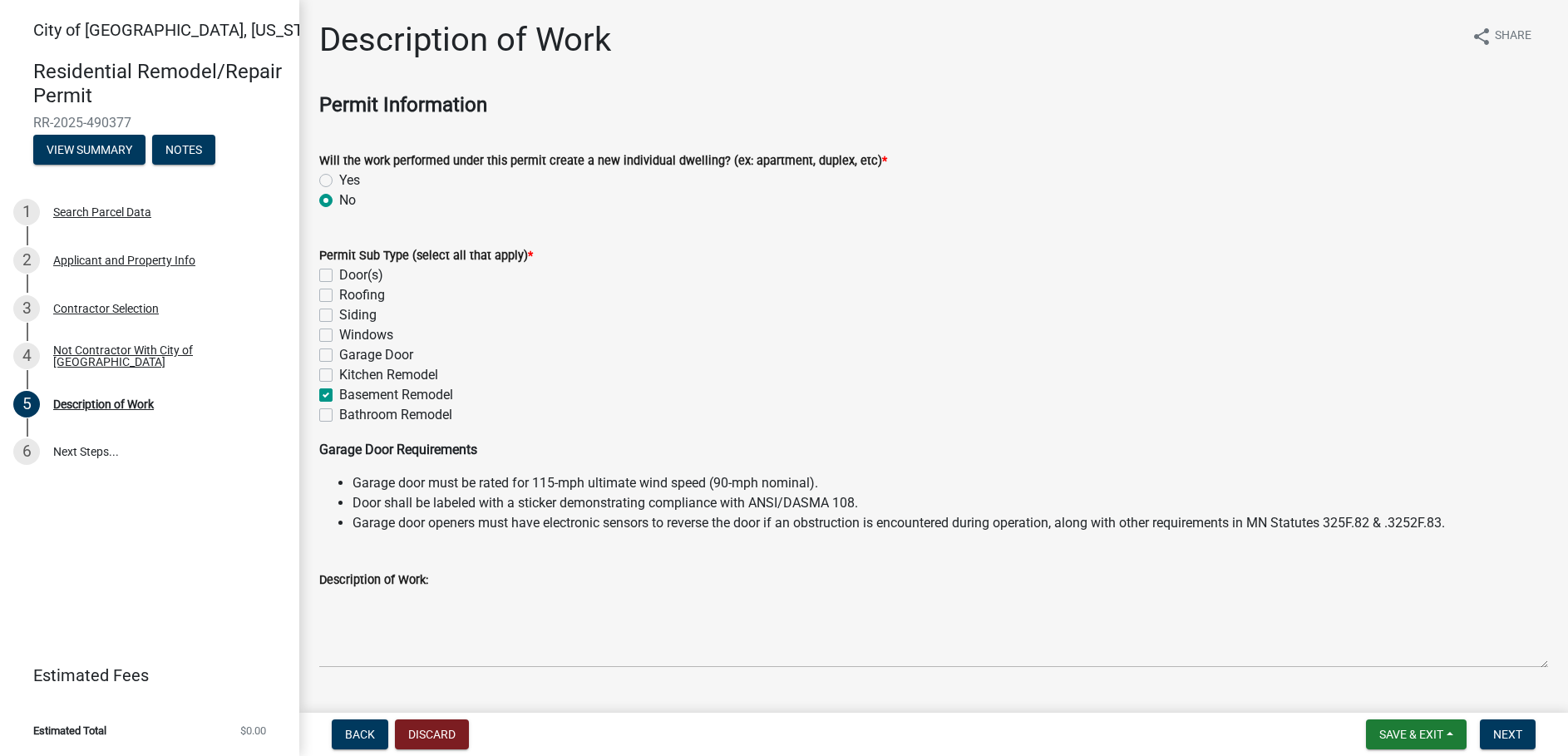
checkbox input "false"
checkbox input "true"
checkbox input "false"
click at [1487, 735] on button "Next" at bounding box center [1508, 734] width 56 height 30
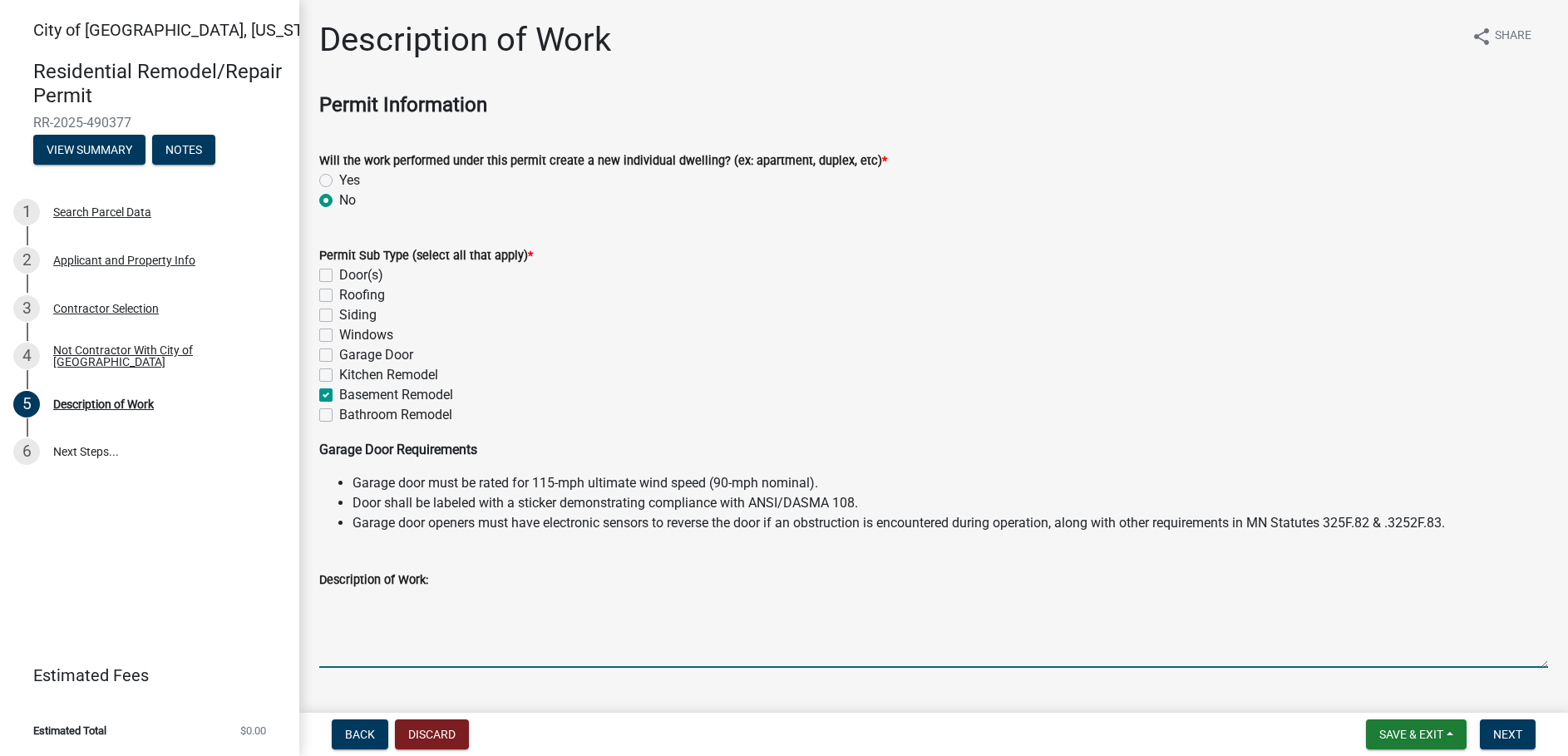
click at [332, 656] on textarea "Description of Work:" at bounding box center [934, 628] width 1229 height 78
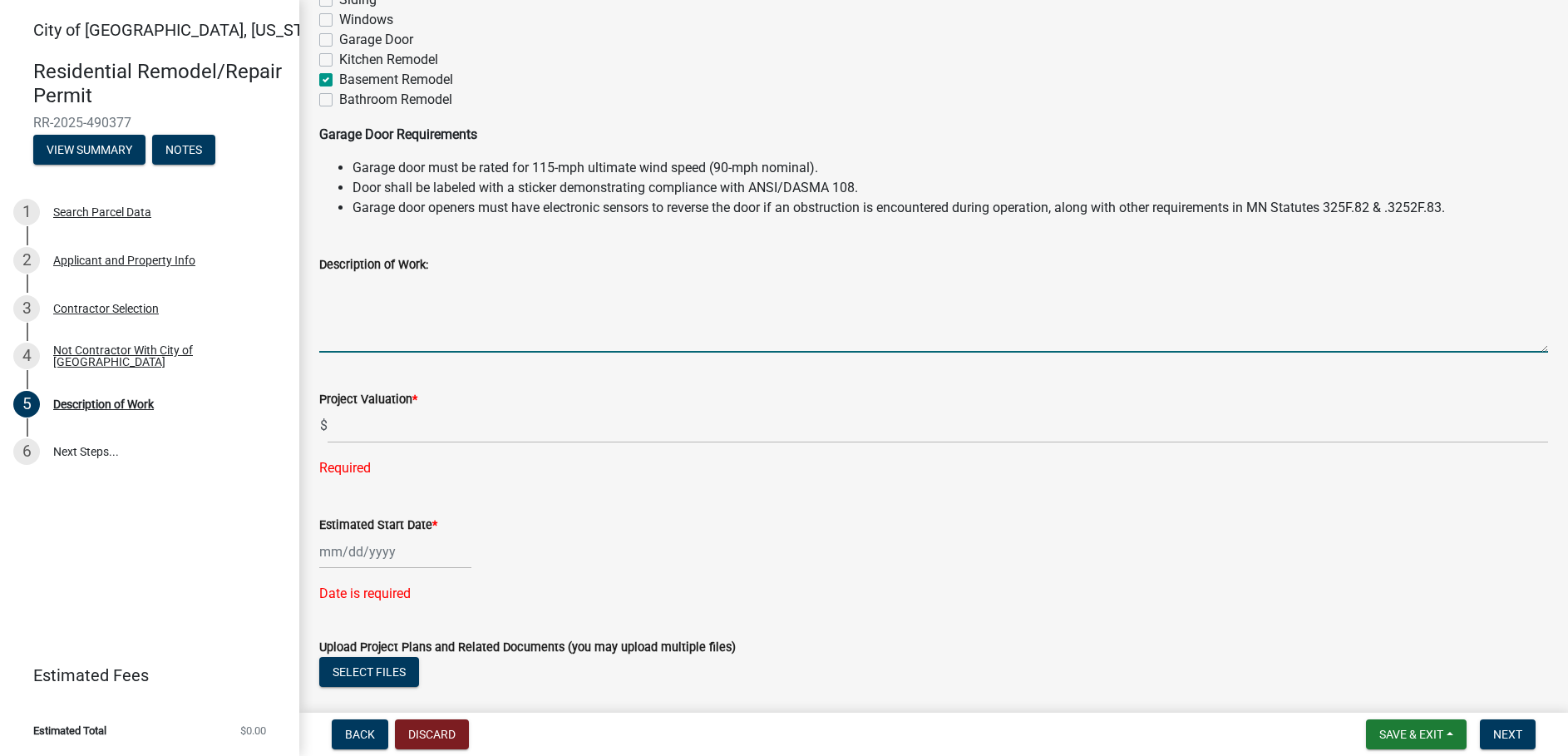
scroll to position [274, 0]
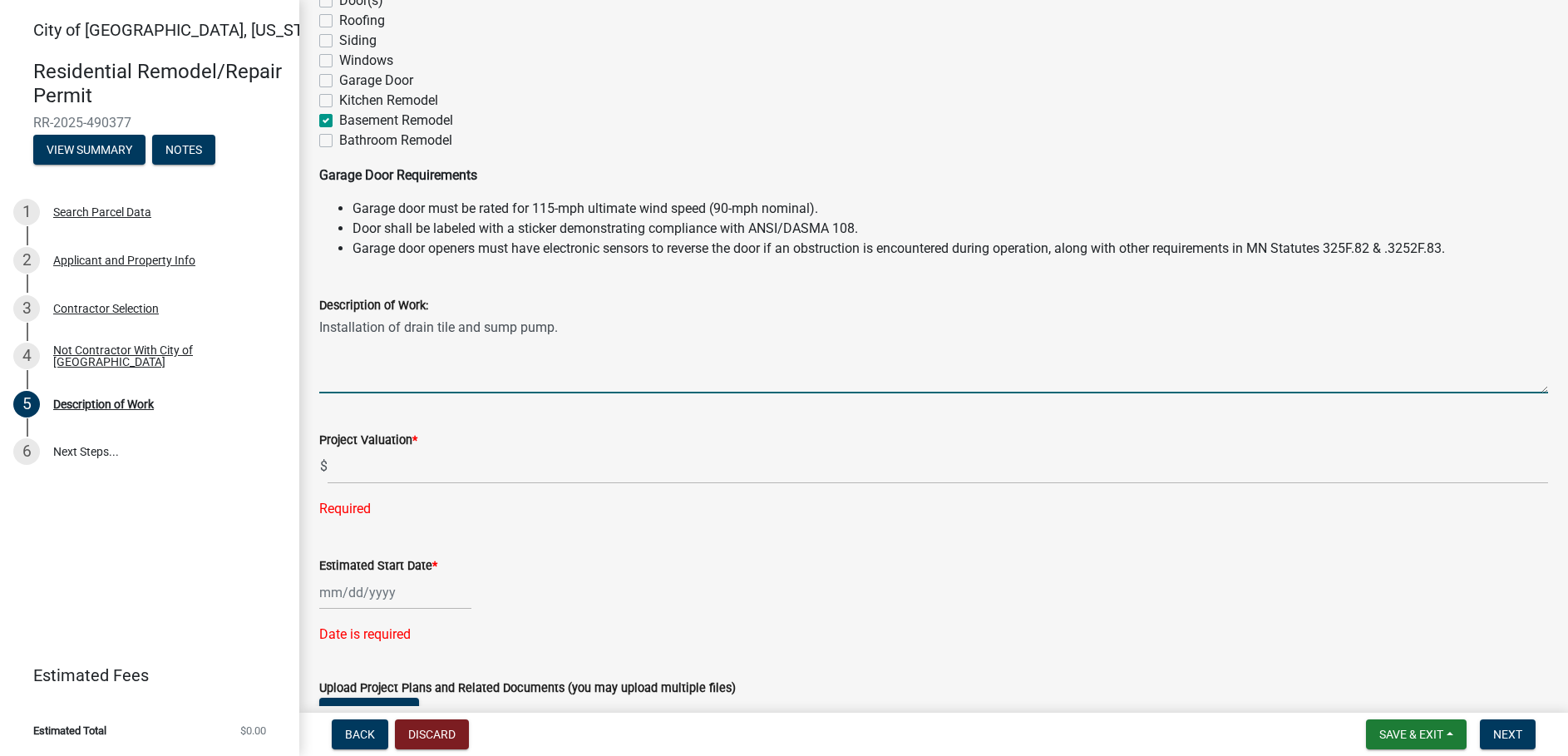
type textarea "Installation of drain tile and sump pump."
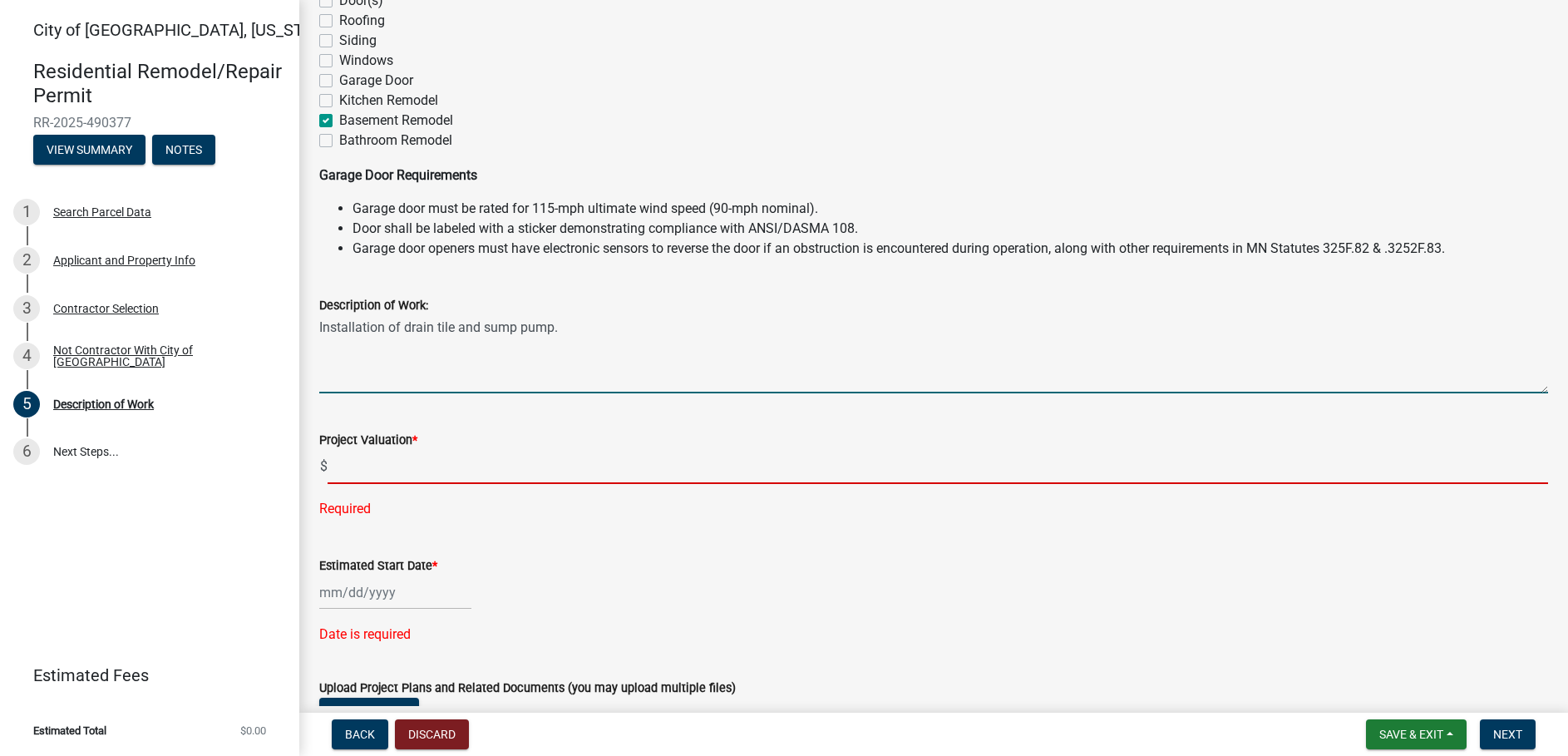
click at [424, 464] on input "text" at bounding box center [938, 466] width 1221 height 34
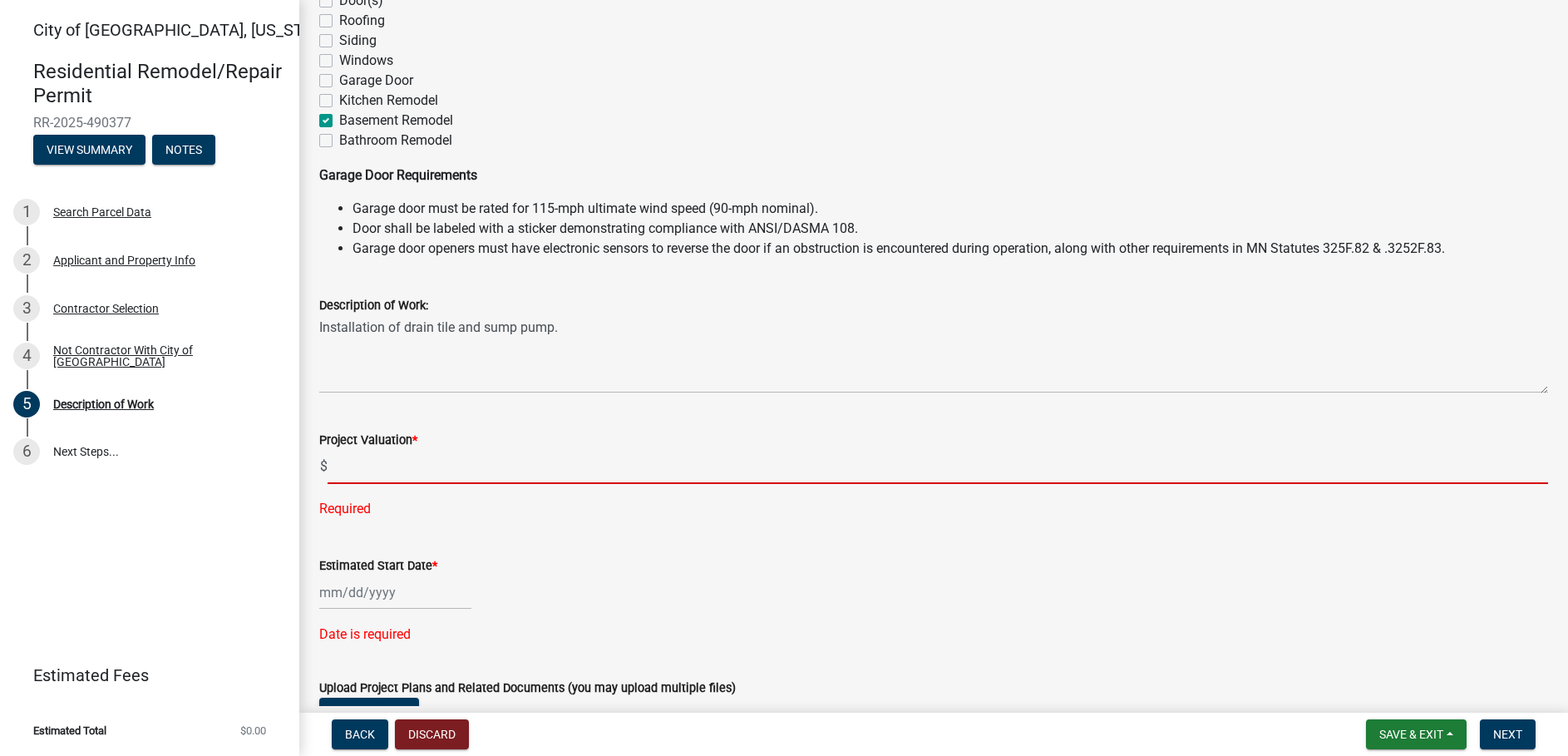
click at [395, 473] on input "text" at bounding box center [938, 466] width 1221 height 34
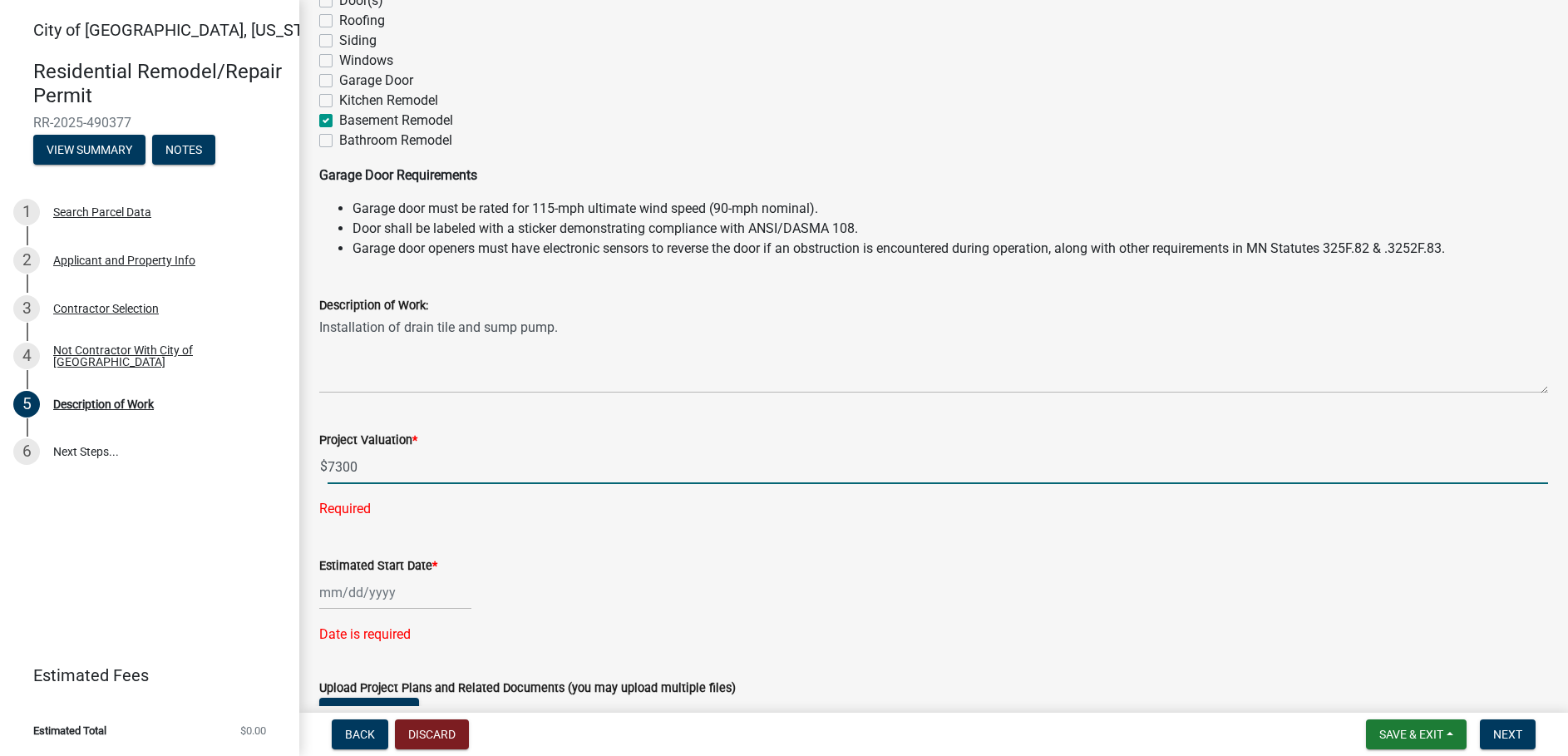
type input "7300"
select select "10"
select select "2025"
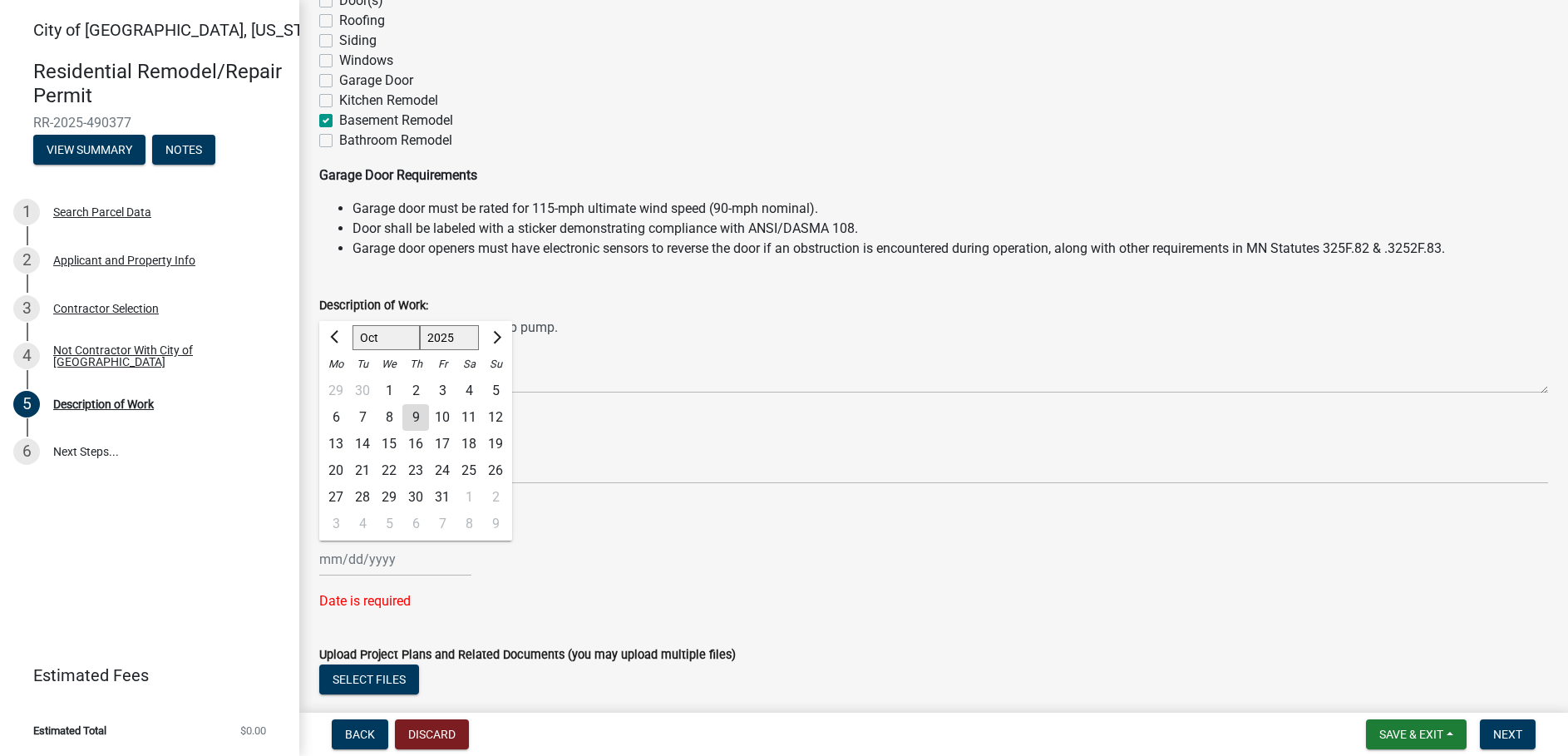
click at [373, 593] on div "Estimated Start Date * Jan Feb Mar Apr May Jun Jul Aug Sep Oct Nov Dec 1525 152…" at bounding box center [934, 555] width 1229 height 113
click at [496, 341] on button "Next month" at bounding box center [495, 338] width 20 height 27
select select "11"
click at [419, 442] on div "13" at bounding box center [416, 444] width 27 height 27
type input "11/13/2025"
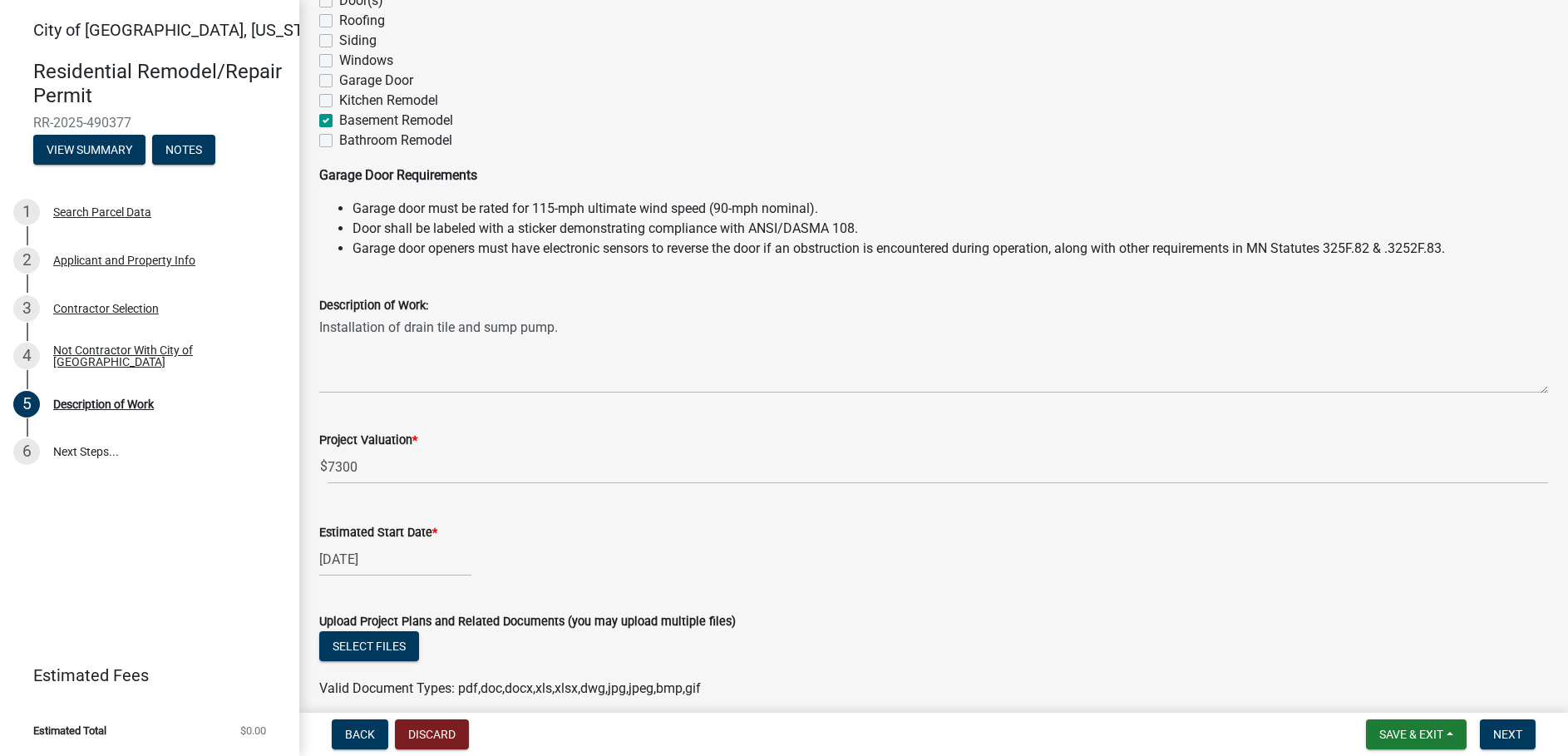
scroll to position [346, 0]
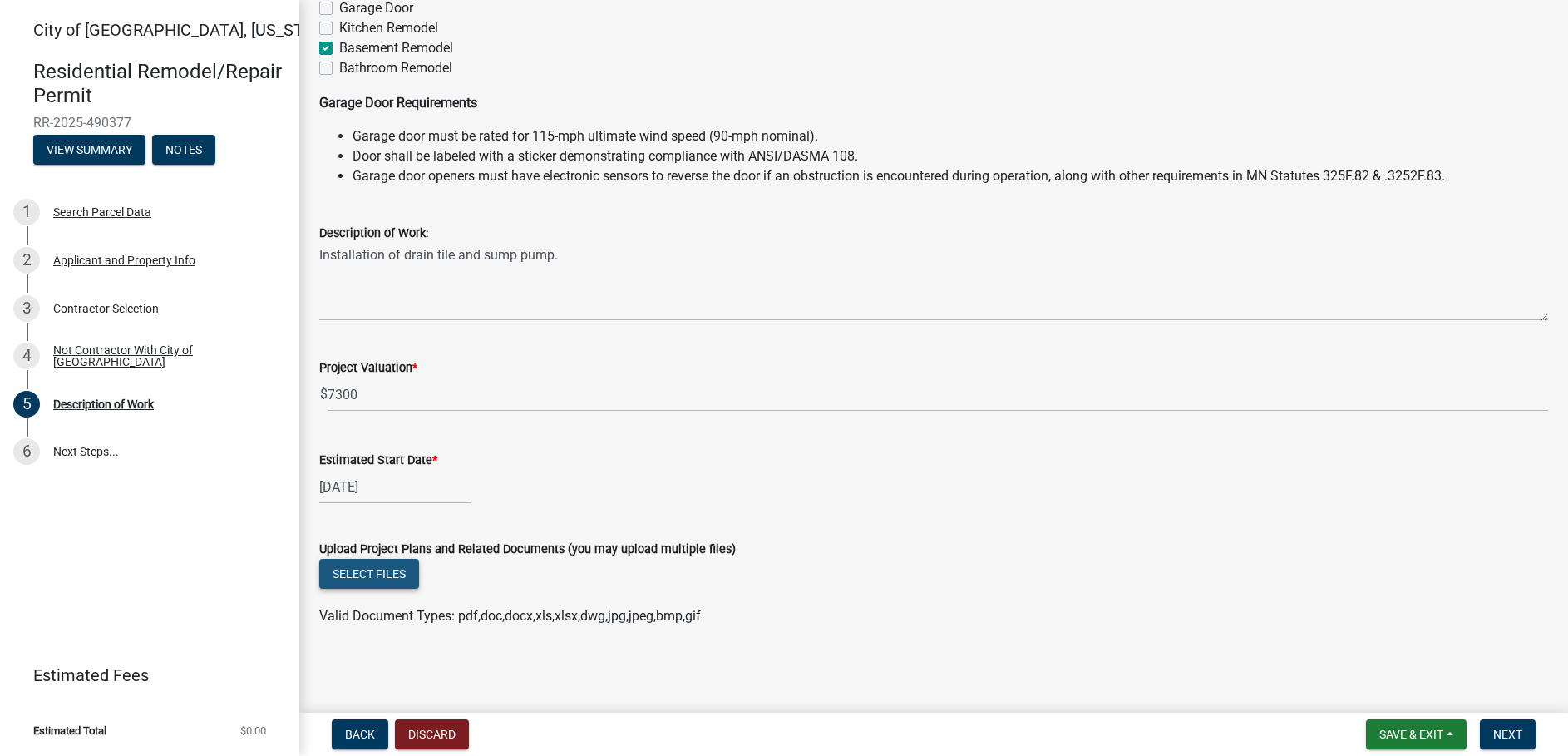
click at [357, 580] on button "Select files" at bounding box center [369, 573] width 100 height 30
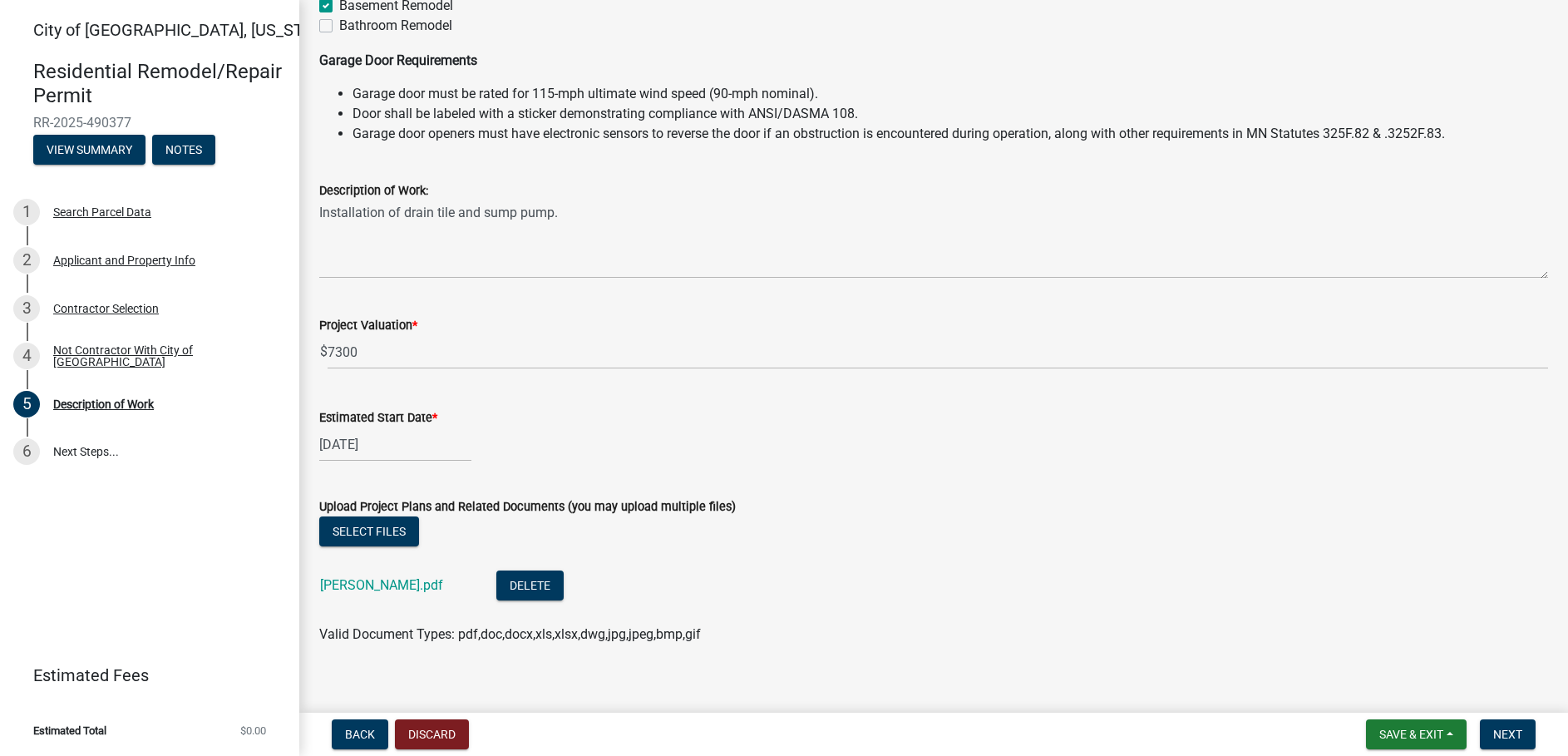
scroll to position [408, 0]
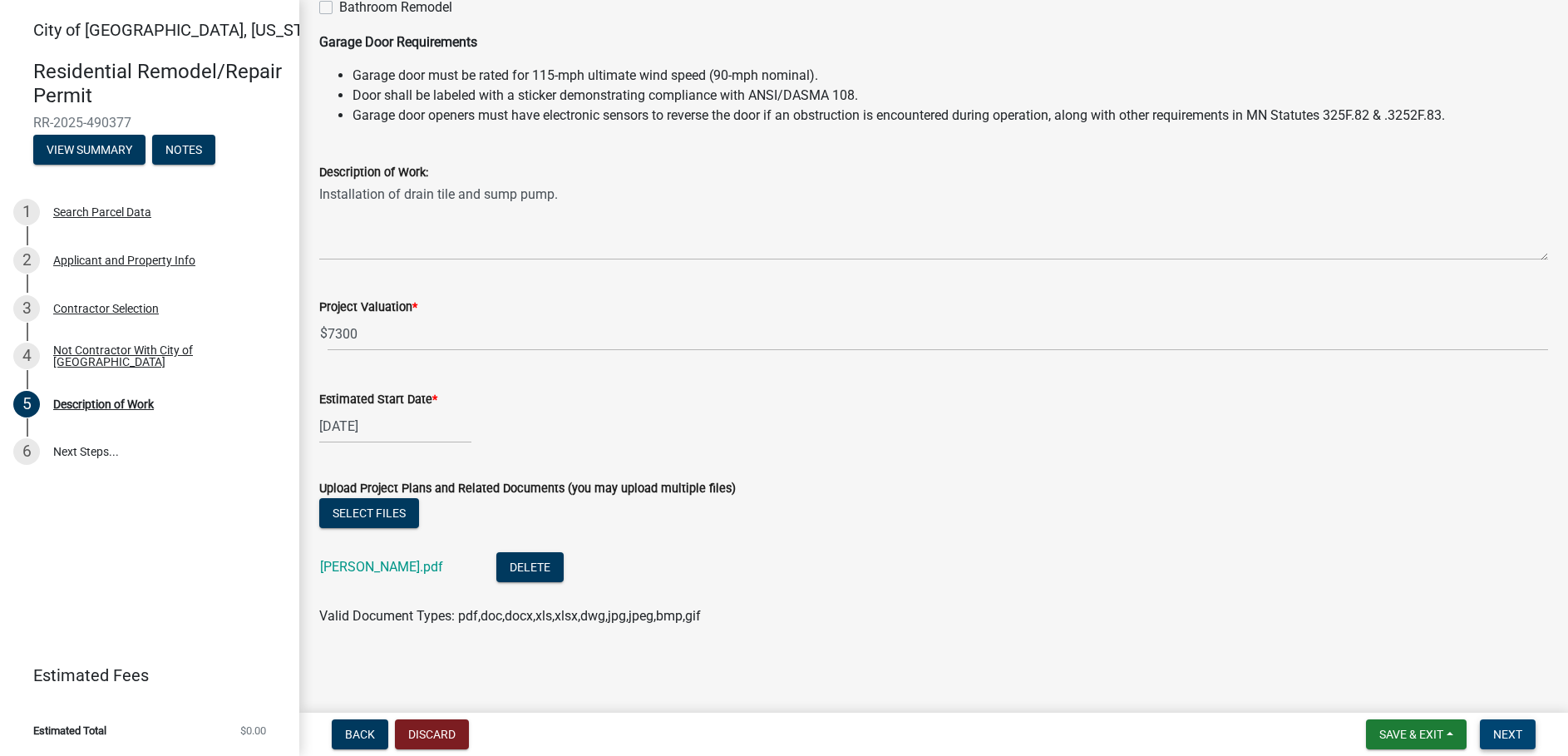
click at [1506, 727] on span "Next" at bounding box center [1508, 734] width 29 height 13
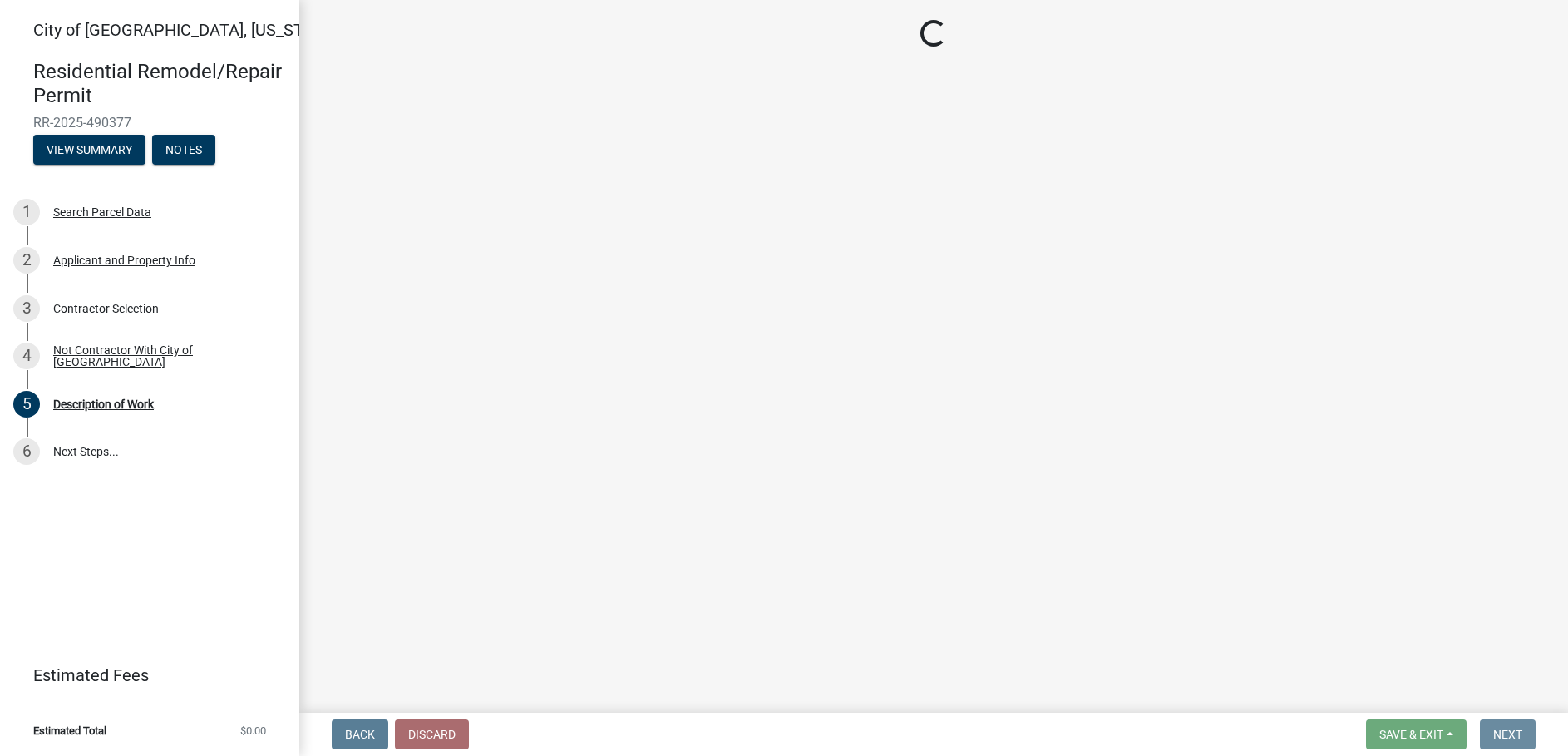
scroll to position [0, 0]
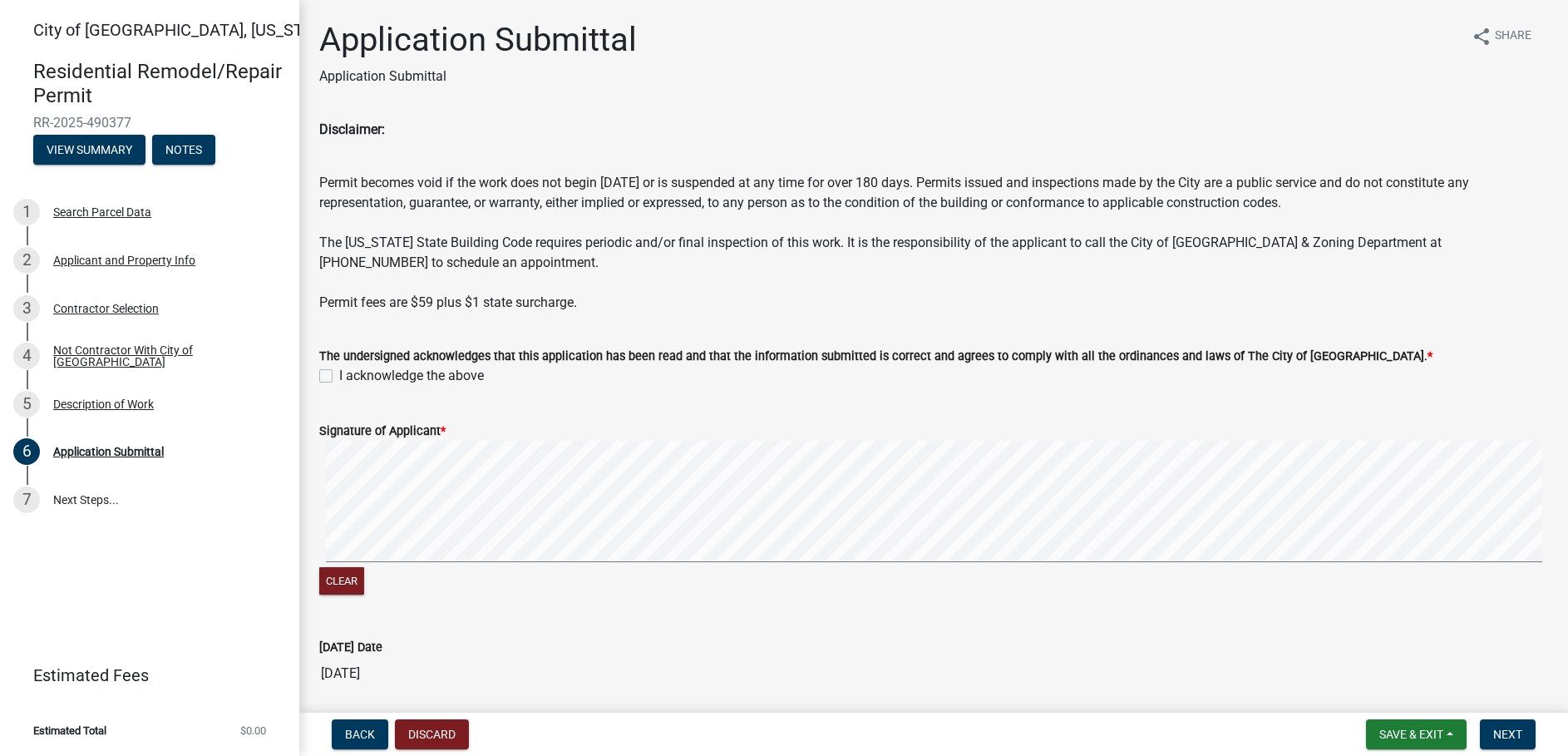
click at [340, 372] on label "I acknowledge the above" at bounding box center [412, 375] width 144 height 20
click at [340, 372] on input "I acknowledge the above" at bounding box center [344, 370] width 11 height 11
checkbox input "true"
click at [361, 570] on button "Clear" at bounding box center [341, 581] width 45 height 28
click at [334, 583] on button "Clear" at bounding box center [341, 581] width 45 height 28
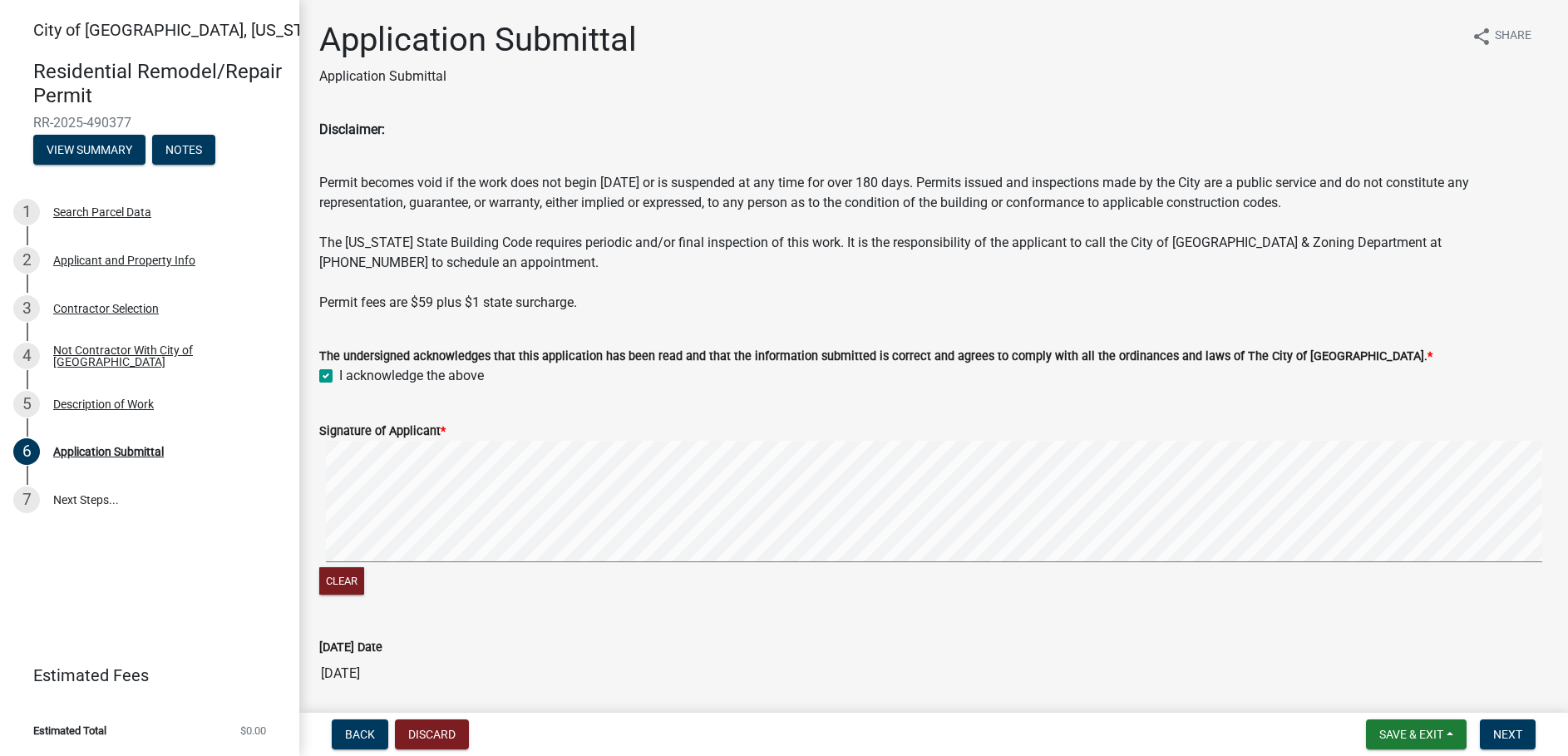
click at [617, 439] on div "Signature of Applicant *" at bounding box center [934, 430] width 1229 height 20
click at [365, 574] on button "Clear" at bounding box center [341, 581] width 45 height 28
click at [346, 587] on button "Clear" at bounding box center [341, 581] width 45 height 28
click at [343, 580] on button "Clear" at bounding box center [341, 581] width 45 height 28
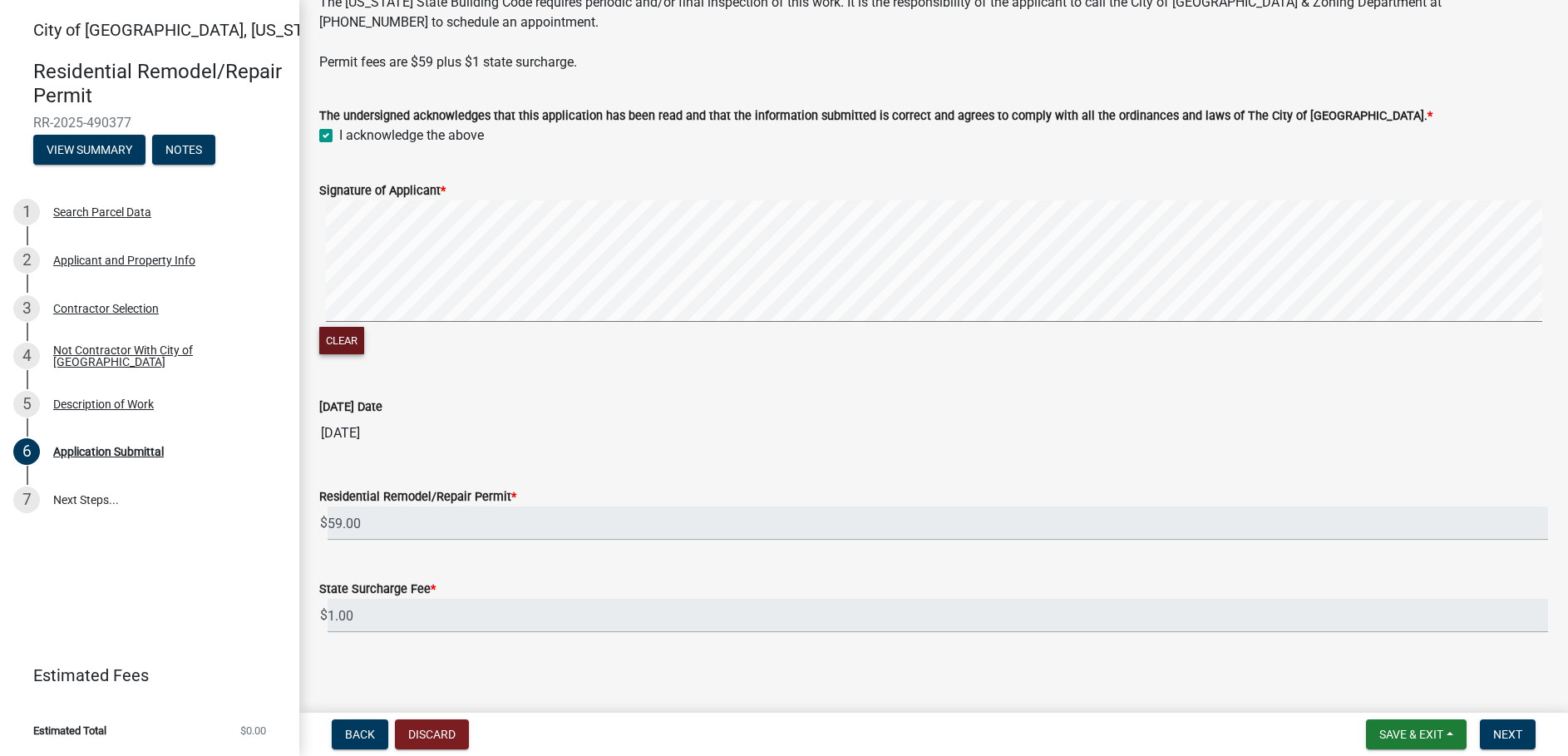
scroll to position [261, 0]
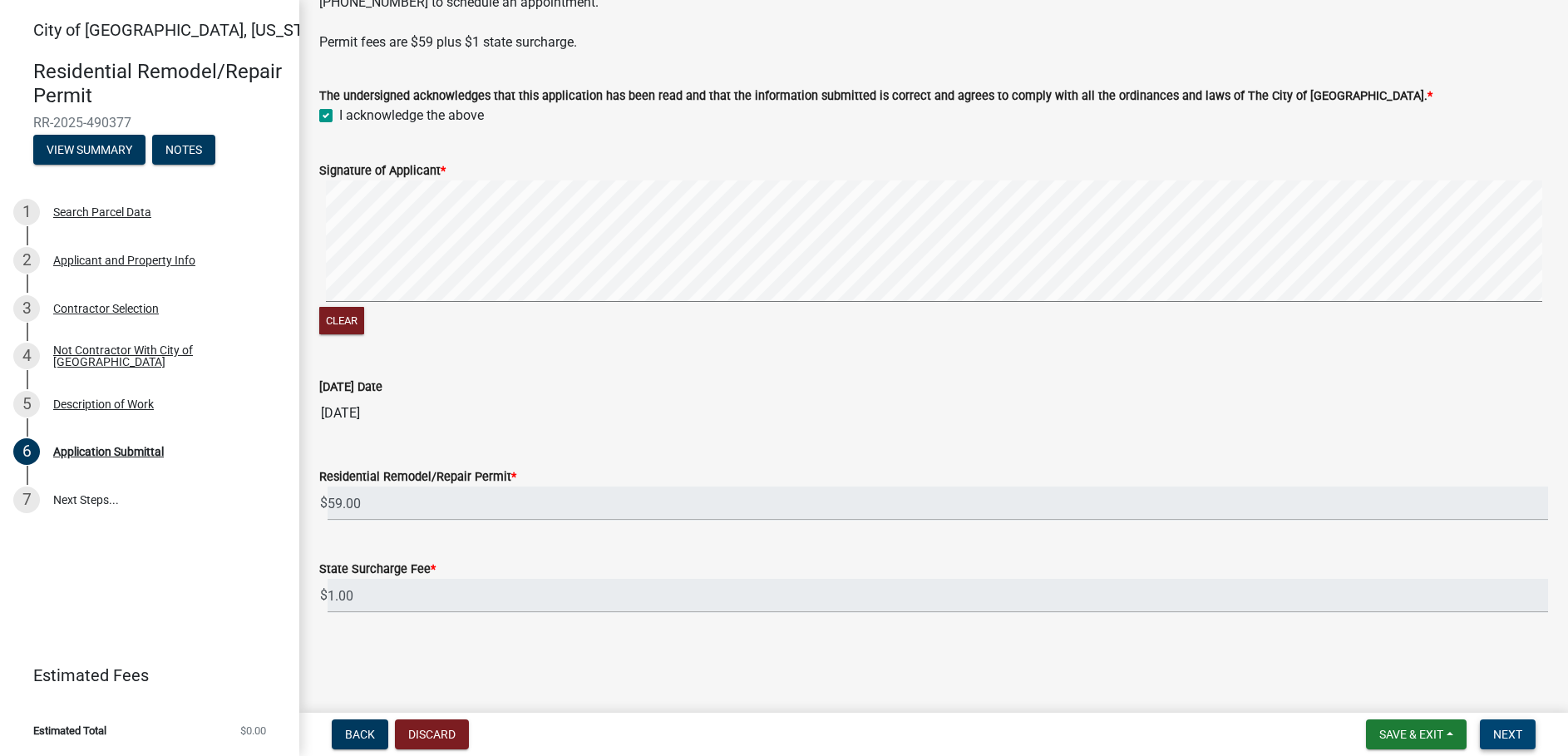
click at [1511, 735] on span "Next" at bounding box center [1508, 734] width 29 height 13
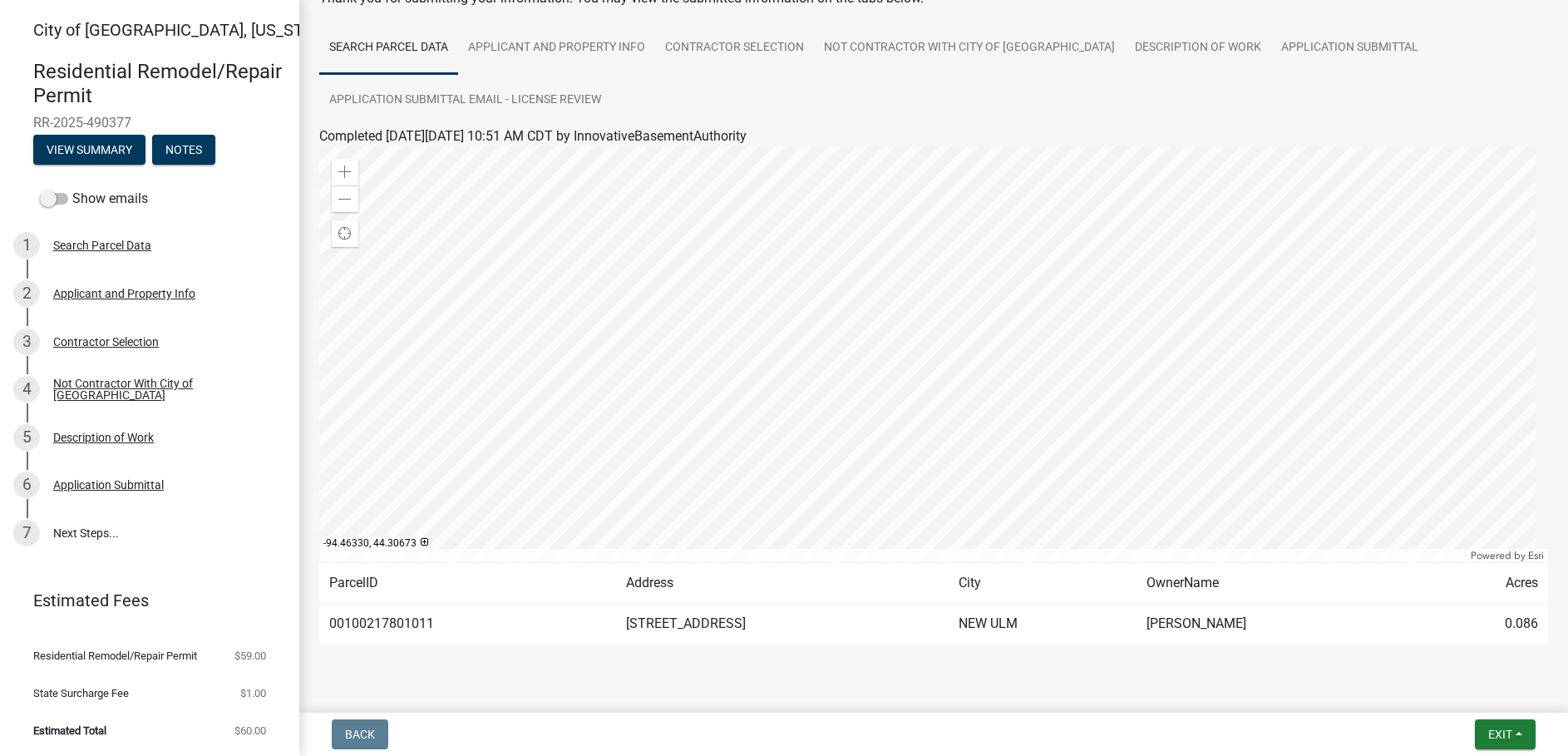
scroll to position [140, 0]
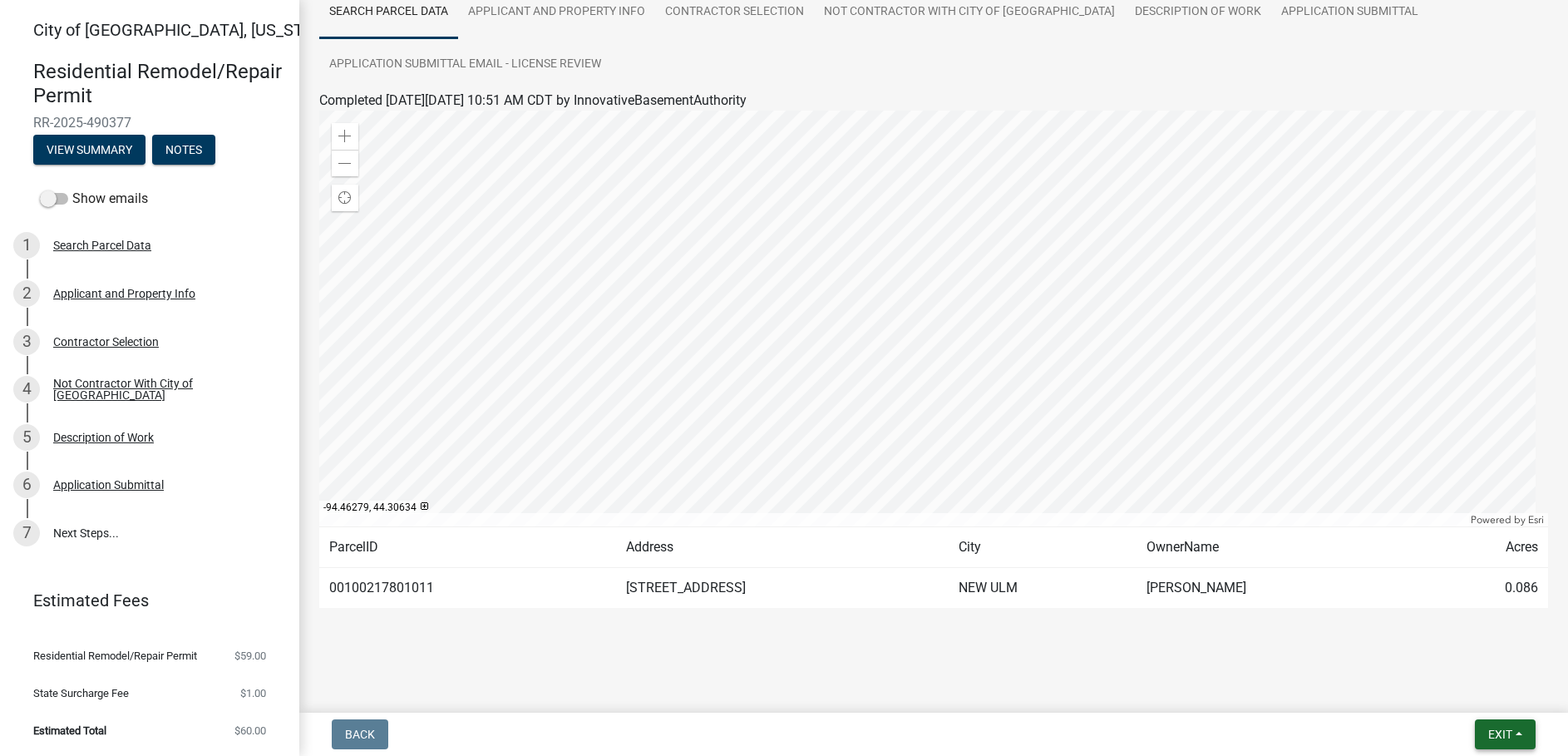
drag, startPoint x: 1494, startPoint y: 731, endPoint x: 1543, endPoint y: 712, distance: 52.6
click at [1494, 731] on span "Exit" at bounding box center [1500, 734] width 24 height 13
click at [1247, 629] on div at bounding box center [933, 631] width 948 height 20
click at [537, 575] on td "00100217801011" at bounding box center [468, 588] width 297 height 40
click at [572, 602] on td "00100217801011" at bounding box center [468, 588] width 297 height 40
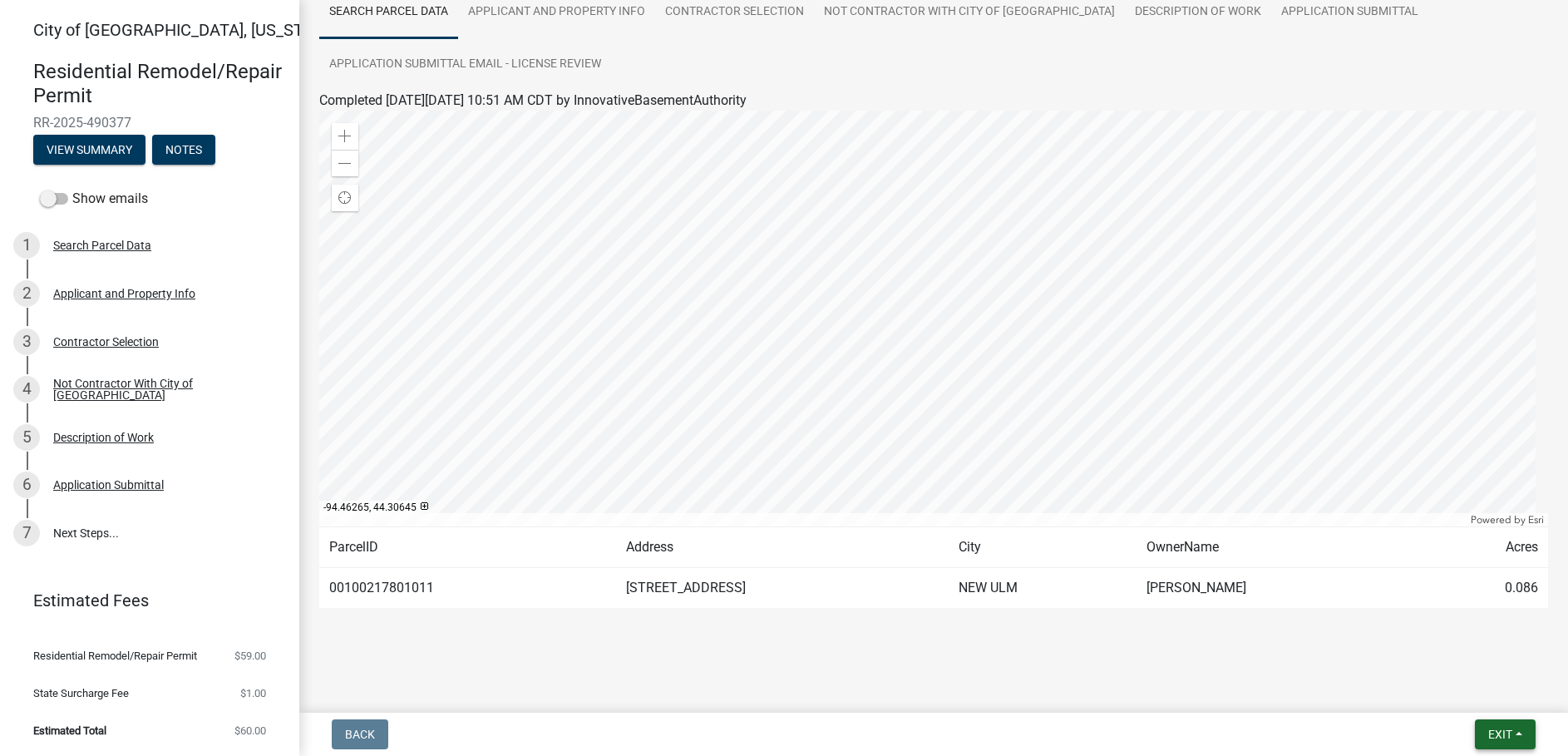
click at [1509, 731] on span "Exit" at bounding box center [1500, 734] width 24 height 13
click at [1443, 692] on button "Save & Exit" at bounding box center [1469, 691] width 133 height 39
